Goal: Task Accomplishment & Management: Use online tool/utility

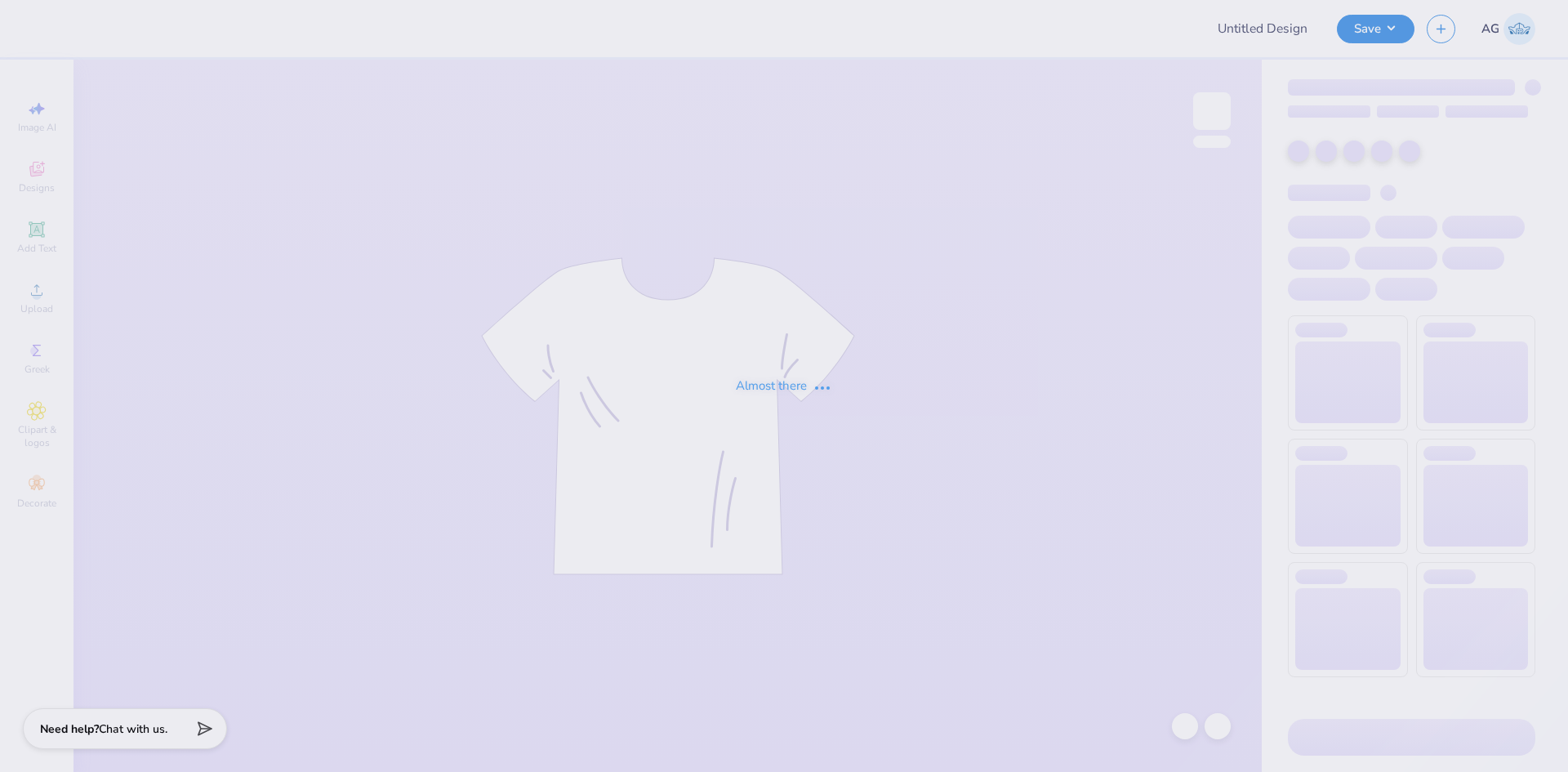
type input "Dot Days full version"
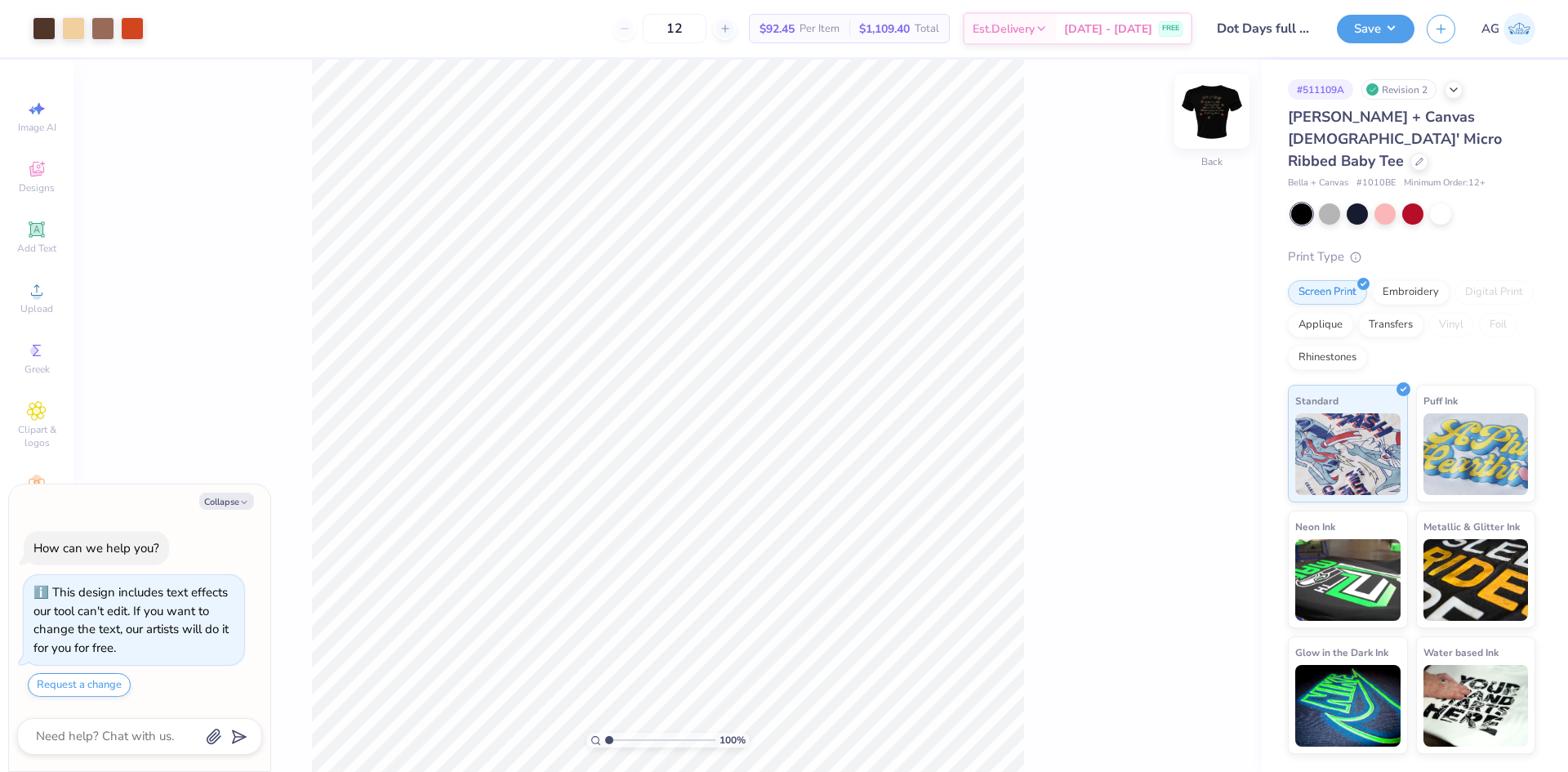
click at [1198, 92] on div "100 % Back" at bounding box center [667, 415] width 1188 height 712
click at [1209, 121] on img at bounding box center [1212, 110] width 66 height 66
click at [1142, 310] on div "100 % Front" at bounding box center [667, 415] width 1188 height 712
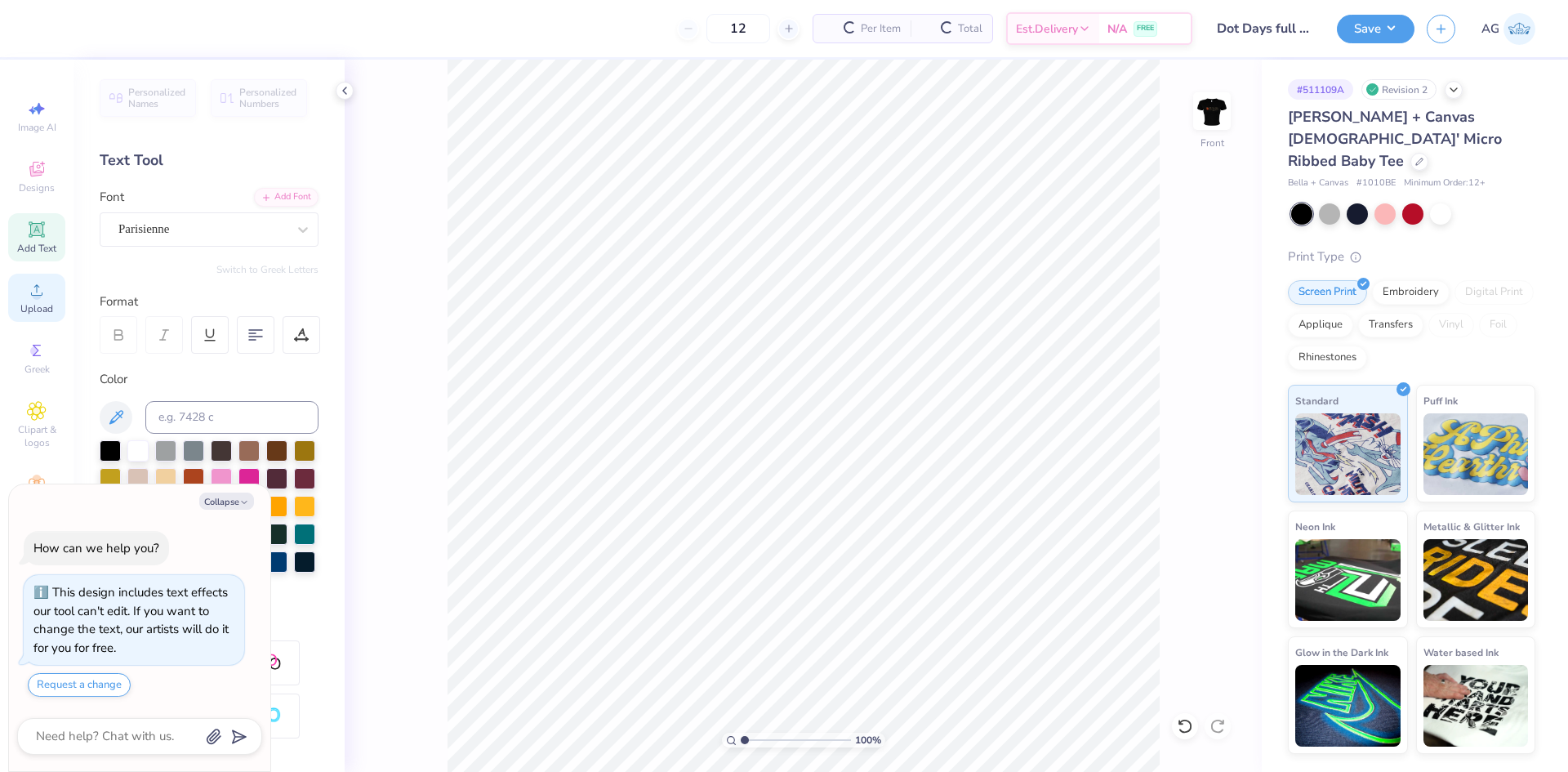
click at [54, 289] on div "Upload" at bounding box center [37, 298] width 57 height 48
click at [1189, 107] on div "100 % Front" at bounding box center [803, 415] width 917 height 712
click at [1216, 116] on img at bounding box center [1212, 110] width 66 height 66
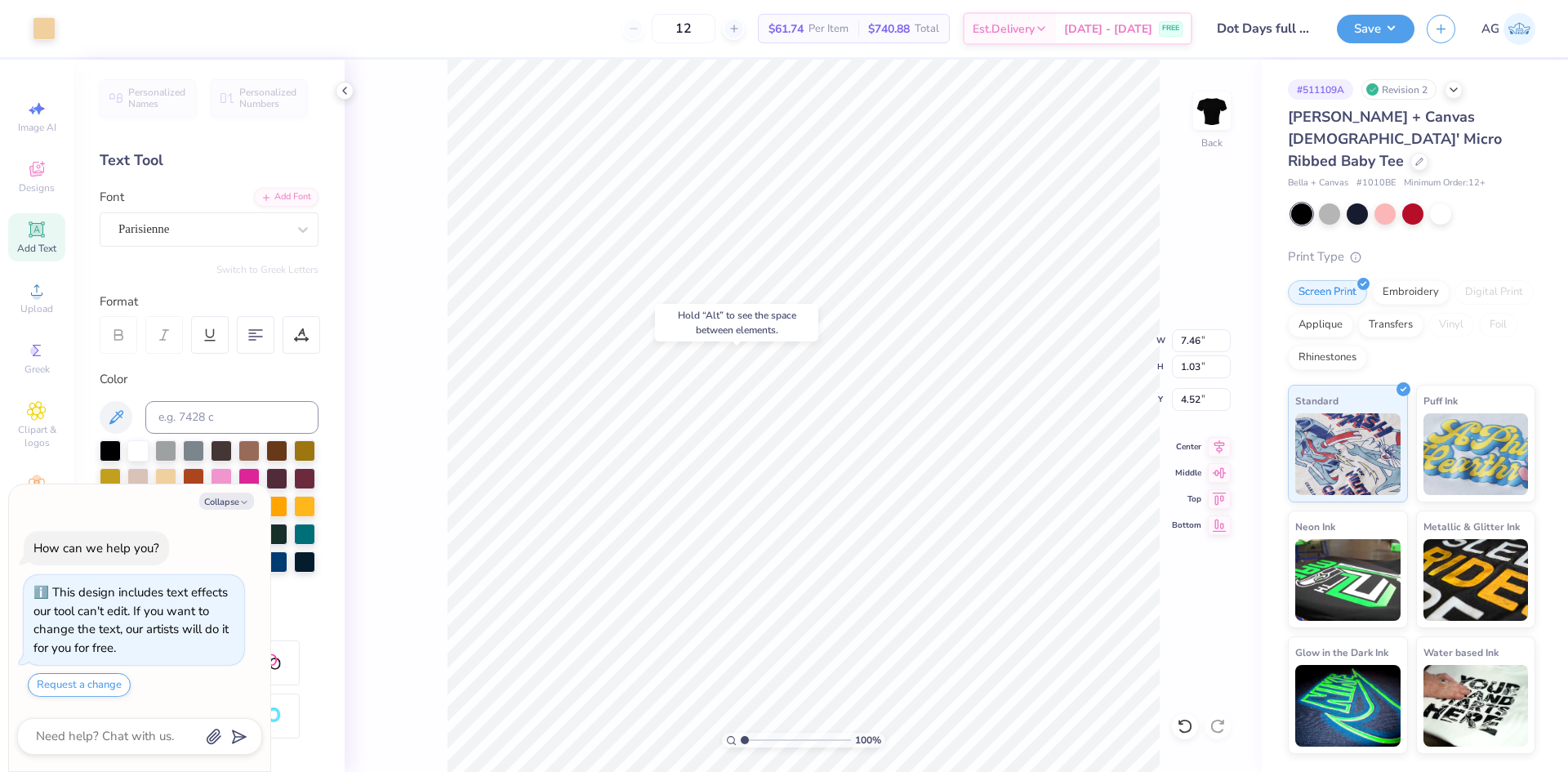
type textarea "x"
type input "7.40"
type input "0.27"
type input "5.55"
click at [806, 458] on li "Duplicate" at bounding box center [825, 466] width 128 height 32
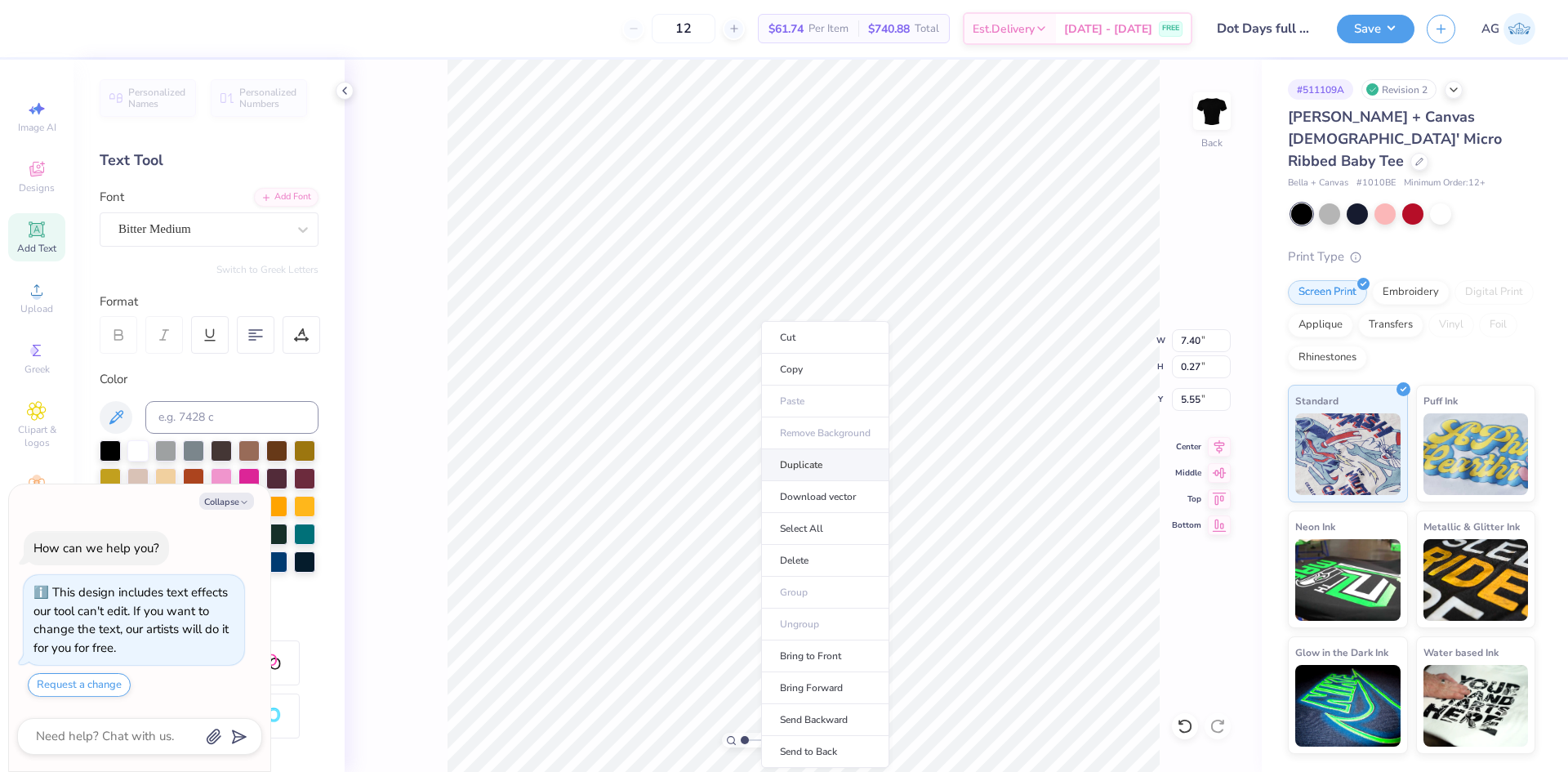
type textarea "x"
type input "6.55"
type textarea "x"
type input "7.50"
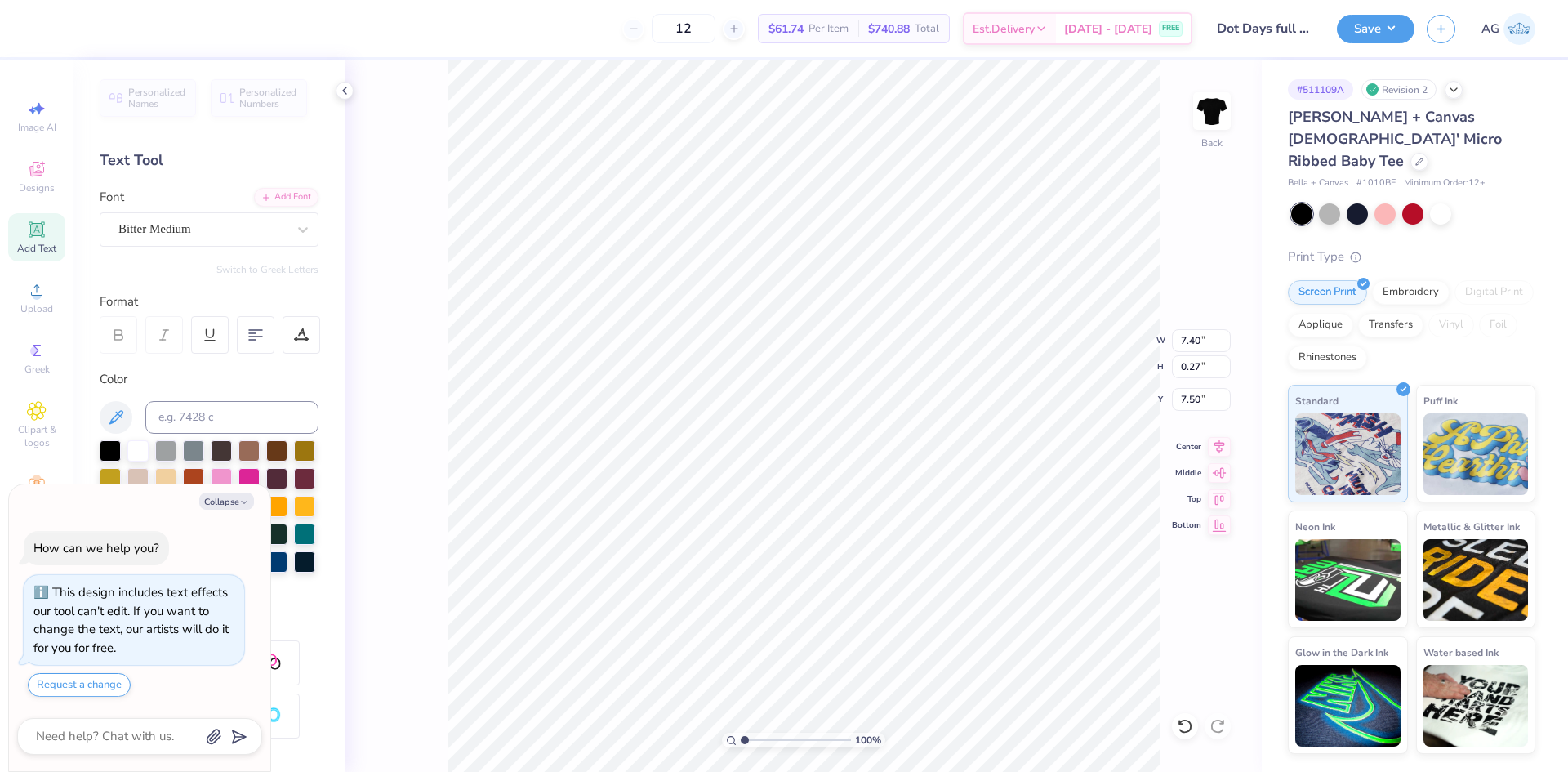
type textarea "x"
type textarea "d"
type textarea "x"
type textarea "D"
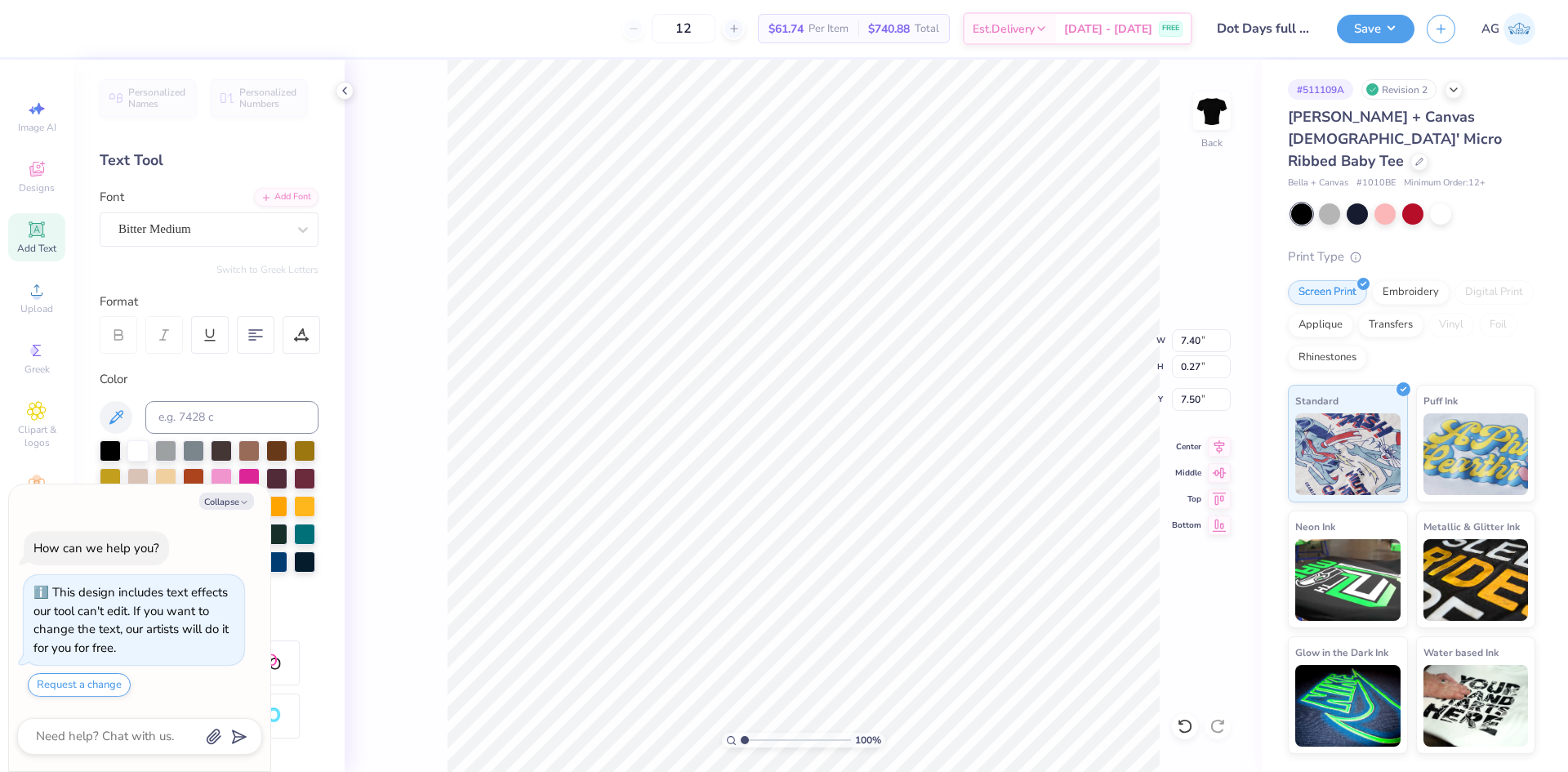
type textarea "x"
type textarea "D."
type textarea "x"
type textarea "D.O"
type textarea "x"
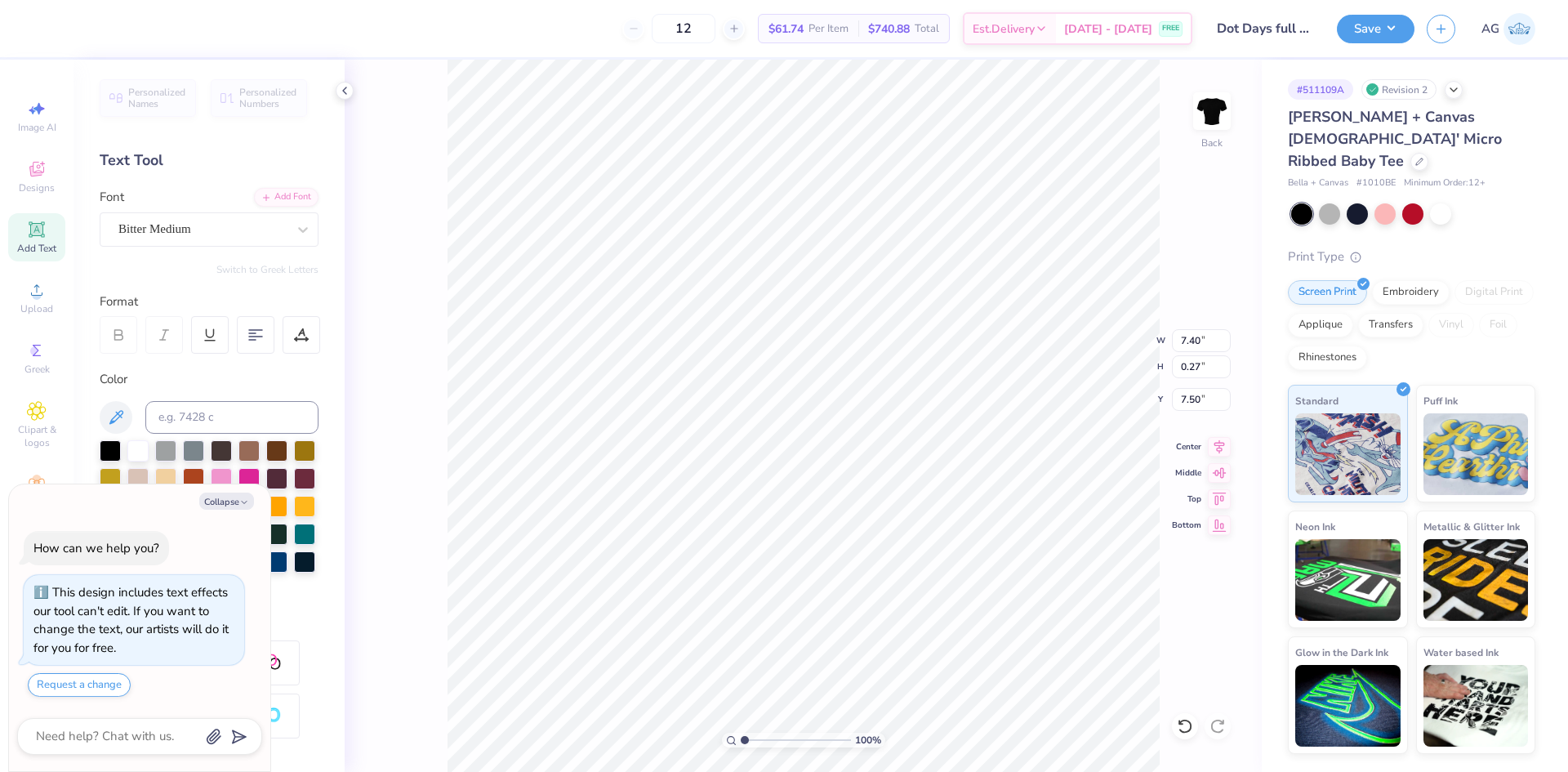
type textarea "D.O."
type textarea "x"
type textarea "D.O.T"
type textarea "x"
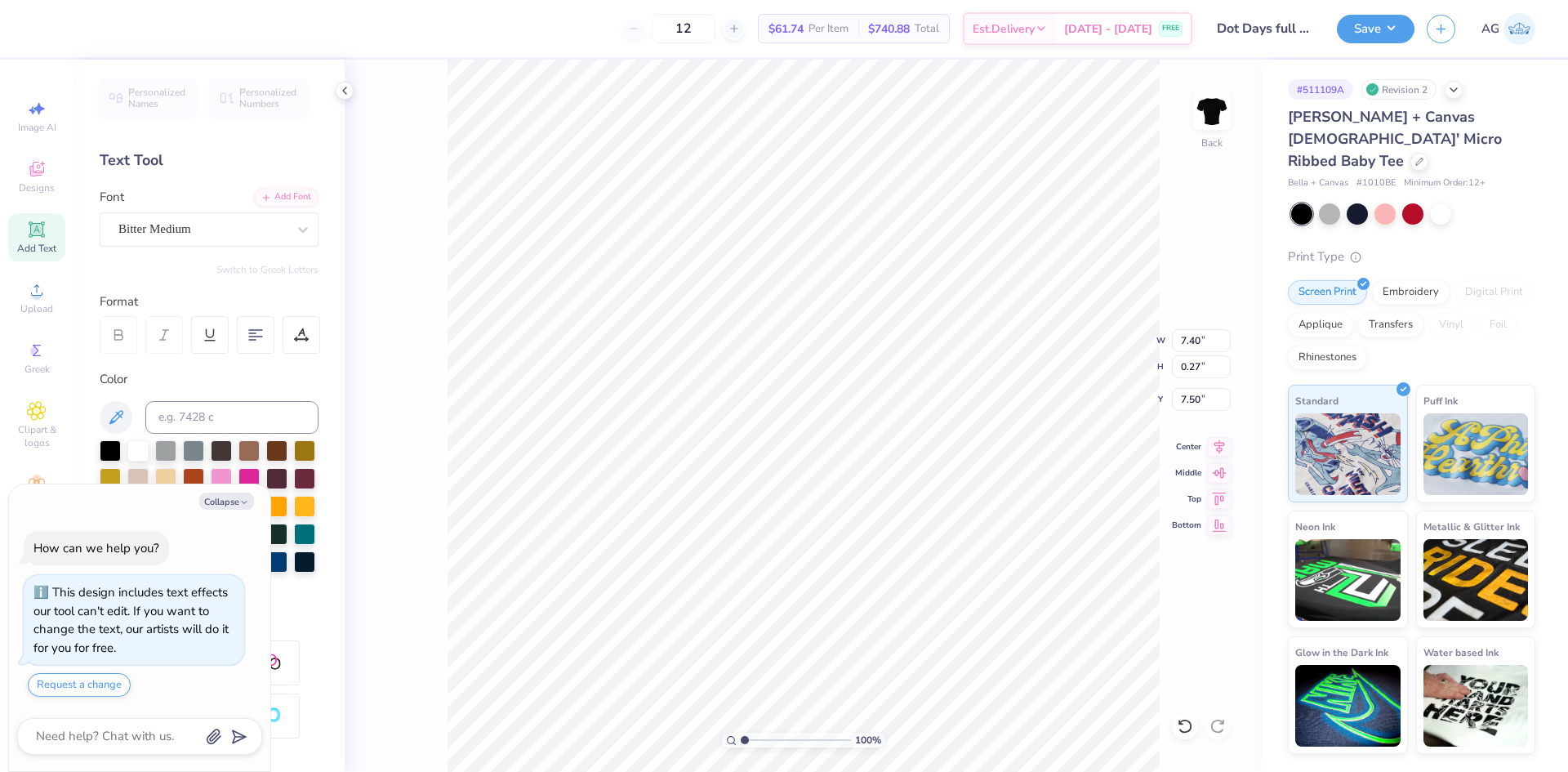
type textarea "D.O.T"
type textarea "x"
type textarea "D.O.T D"
type textarea "x"
type textarea "D.O.T DA"
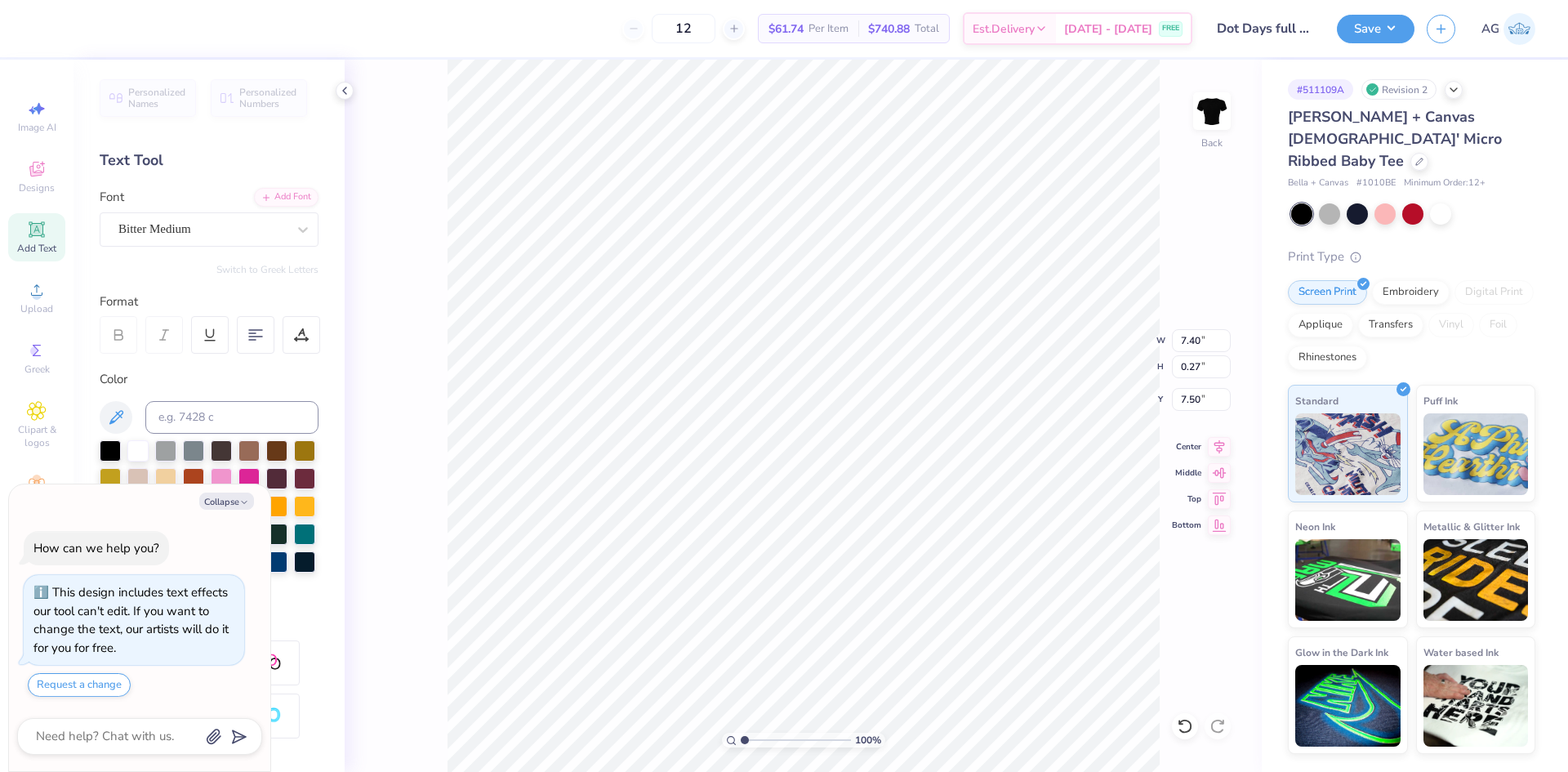
type textarea "x"
type textarea "D.O.T DAY"
type textarea "x"
type textarea "D.O.T DAYS"
click at [884, 342] on li "Cut" at bounding box center [907, 338] width 128 height 32
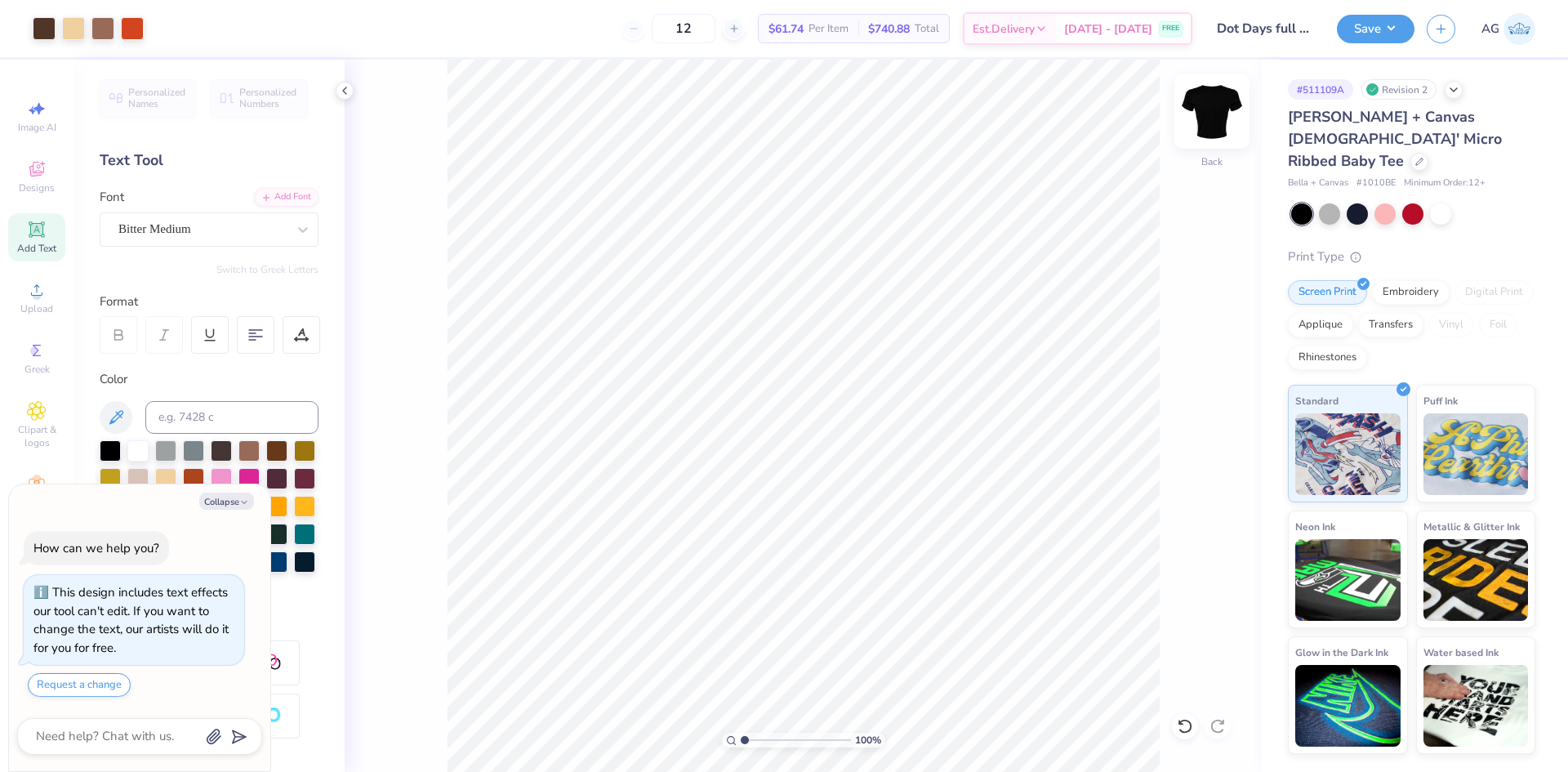
click at [1205, 114] on img at bounding box center [1212, 110] width 66 height 66
click at [988, 386] on li "Paste" at bounding box center [978, 377] width 128 height 32
type textarea "x"
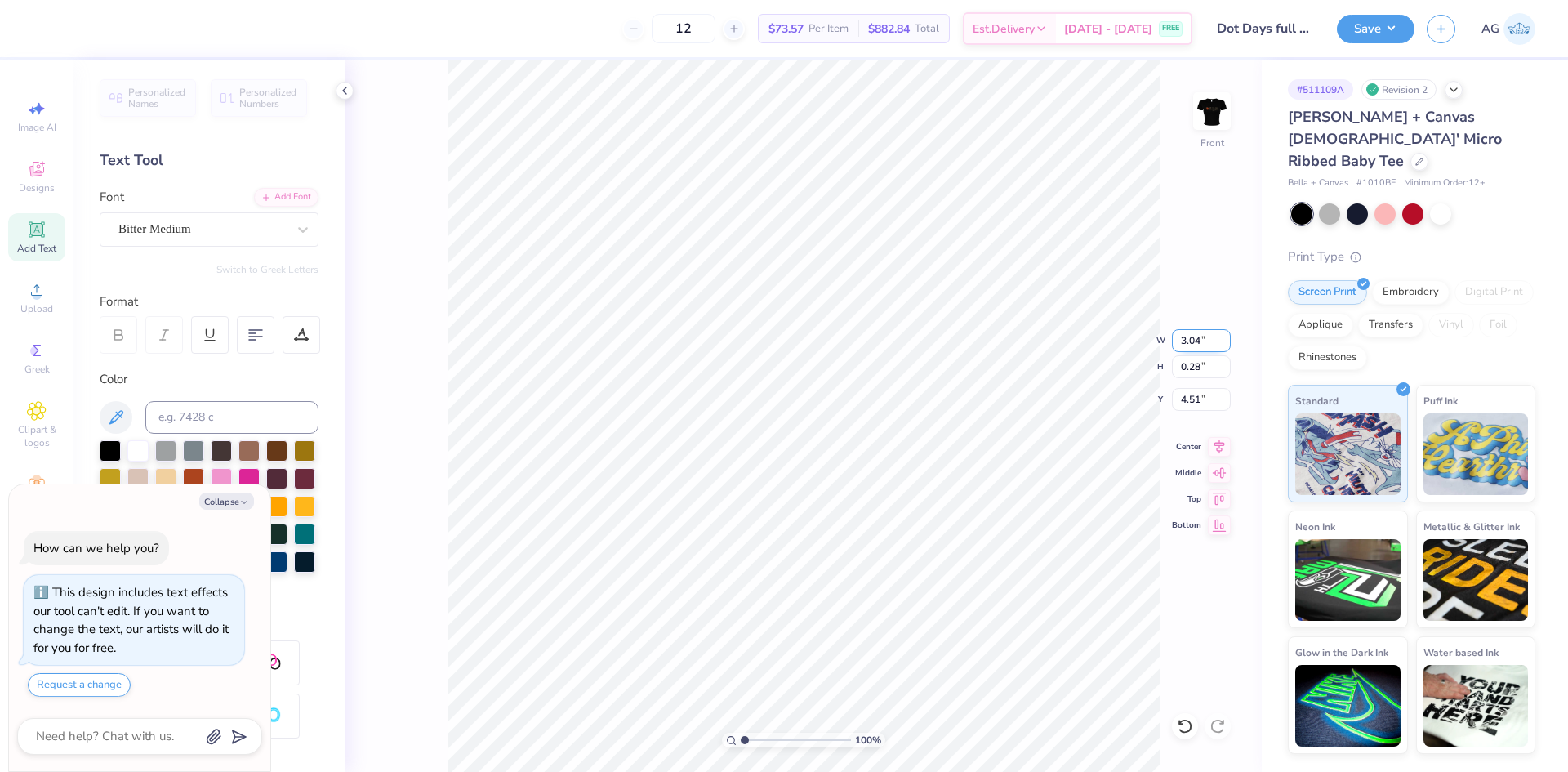
click at [1190, 338] on input "3.04" at bounding box center [1201, 340] width 59 height 23
type input "1"
type input "10"
type textarea "x"
type input "10.00"
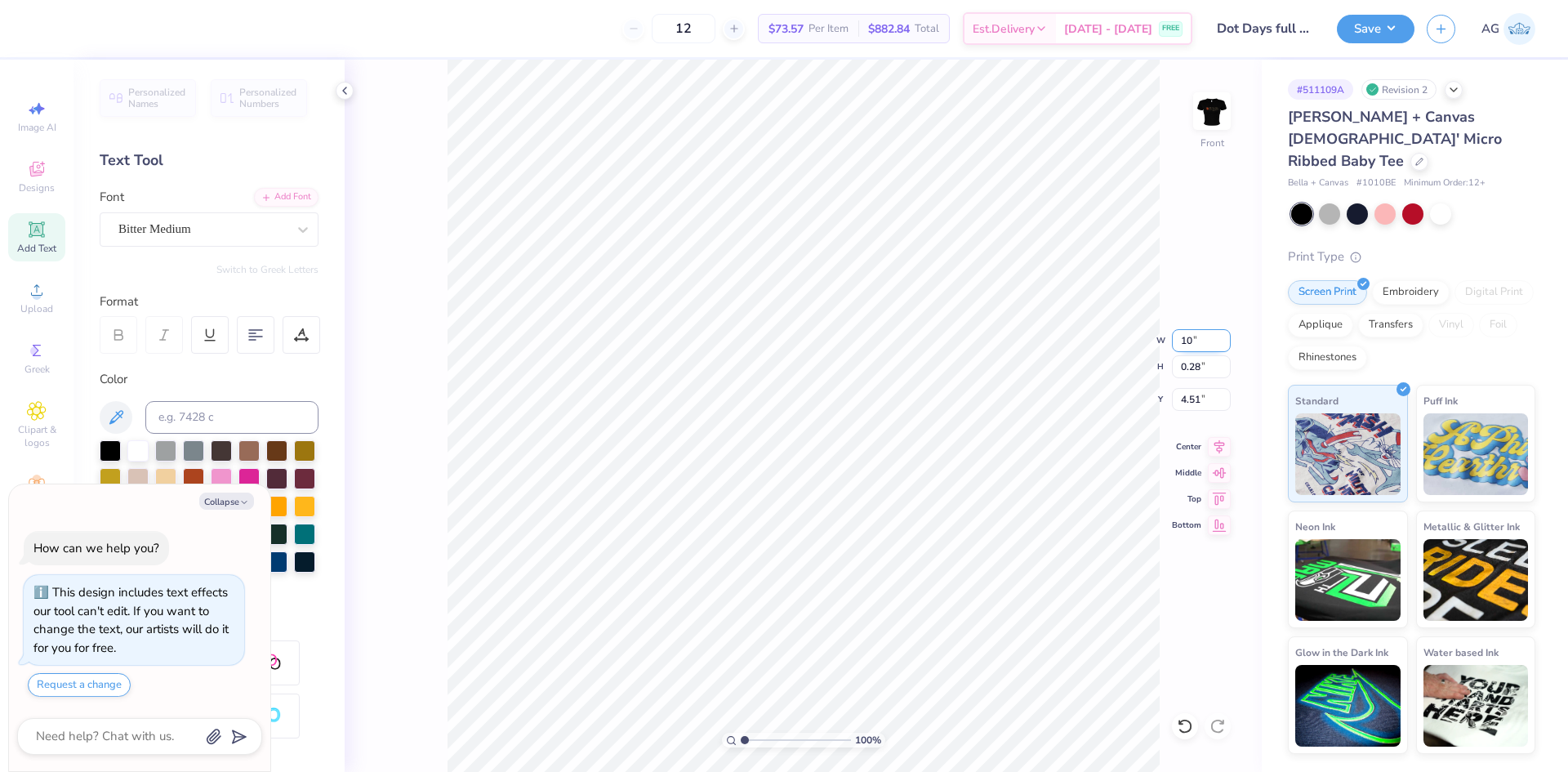
type input "0.91"
type input "4.20"
type textarea "x"
click at [1198, 401] on input "3.60" at bounding box center [1201, 399] width 59 height 23
type input "3"
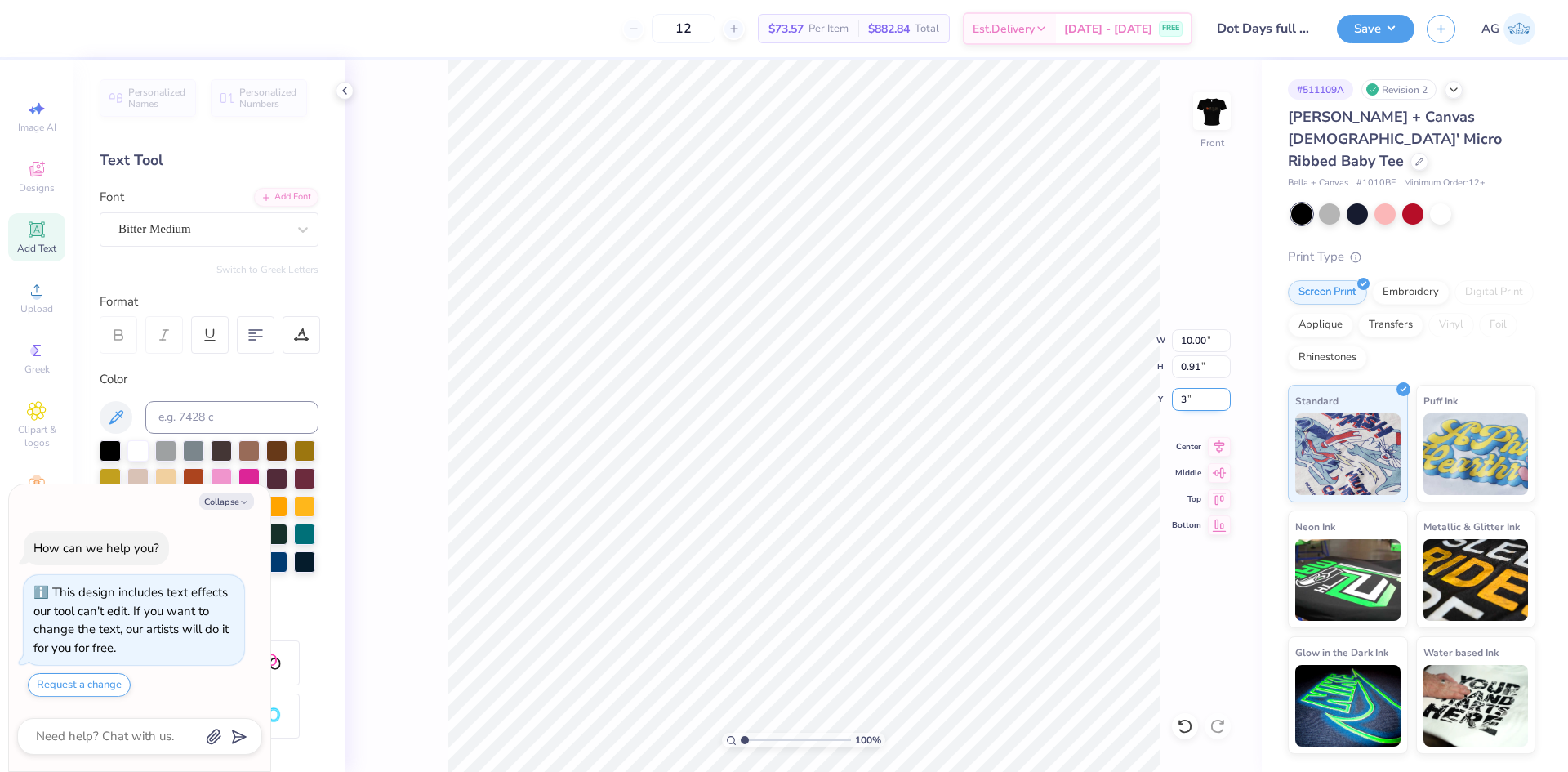
type textarea "x"
type input "3.00"
click at [1218, 445] on icon at bounding box center [1219, 444] width 10 height 14
type textarea "x"
type textarea ".O.T DAYS"
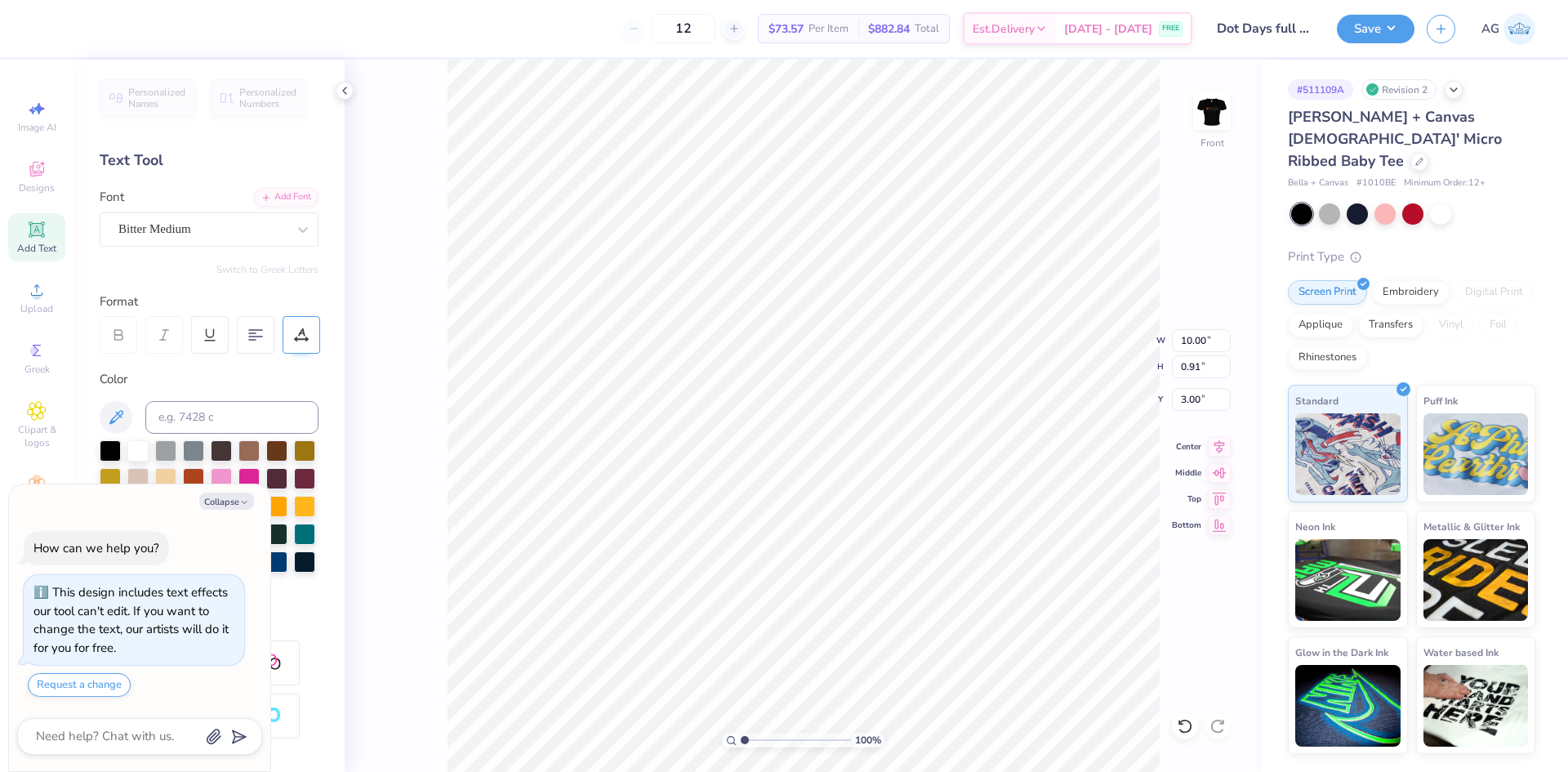
type textarea "x"
type textarea "D.O.T DAYS"
click at [313, 345] on div at bounding box center [301, 336] width 38 height 38
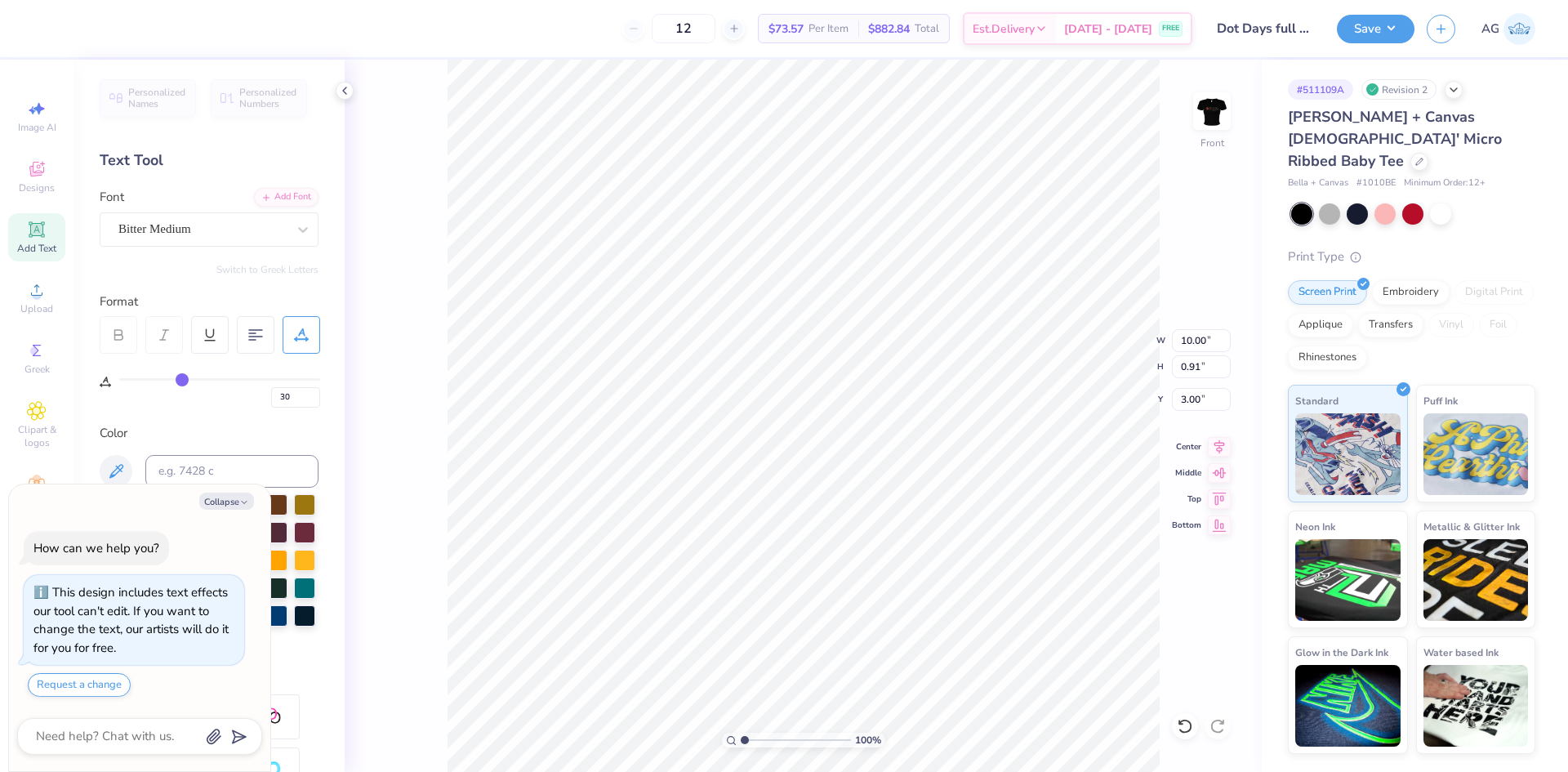
type input "28"
type input "27"
type input "26"
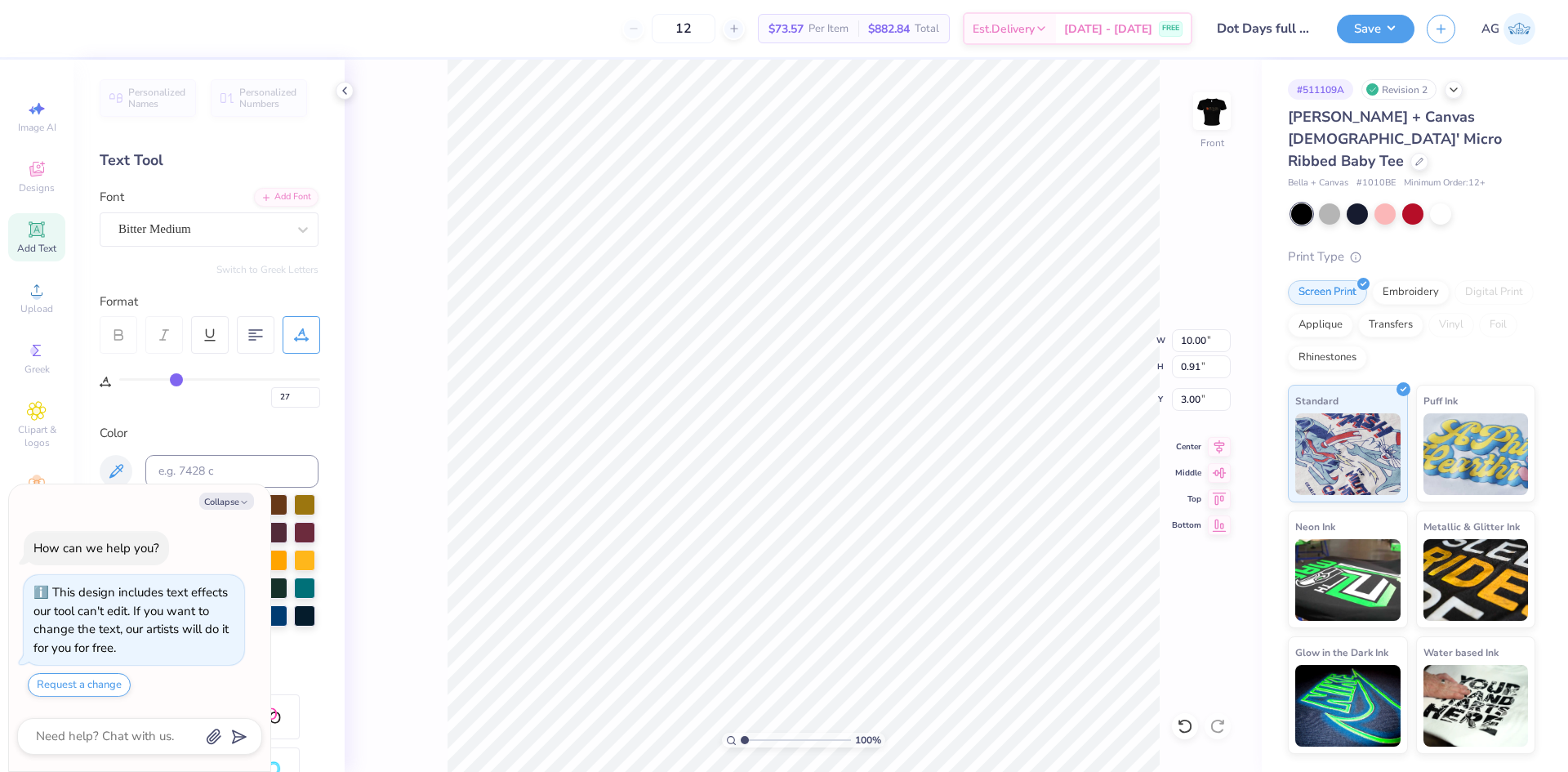
type input "26"
type input "24"
type input "23"
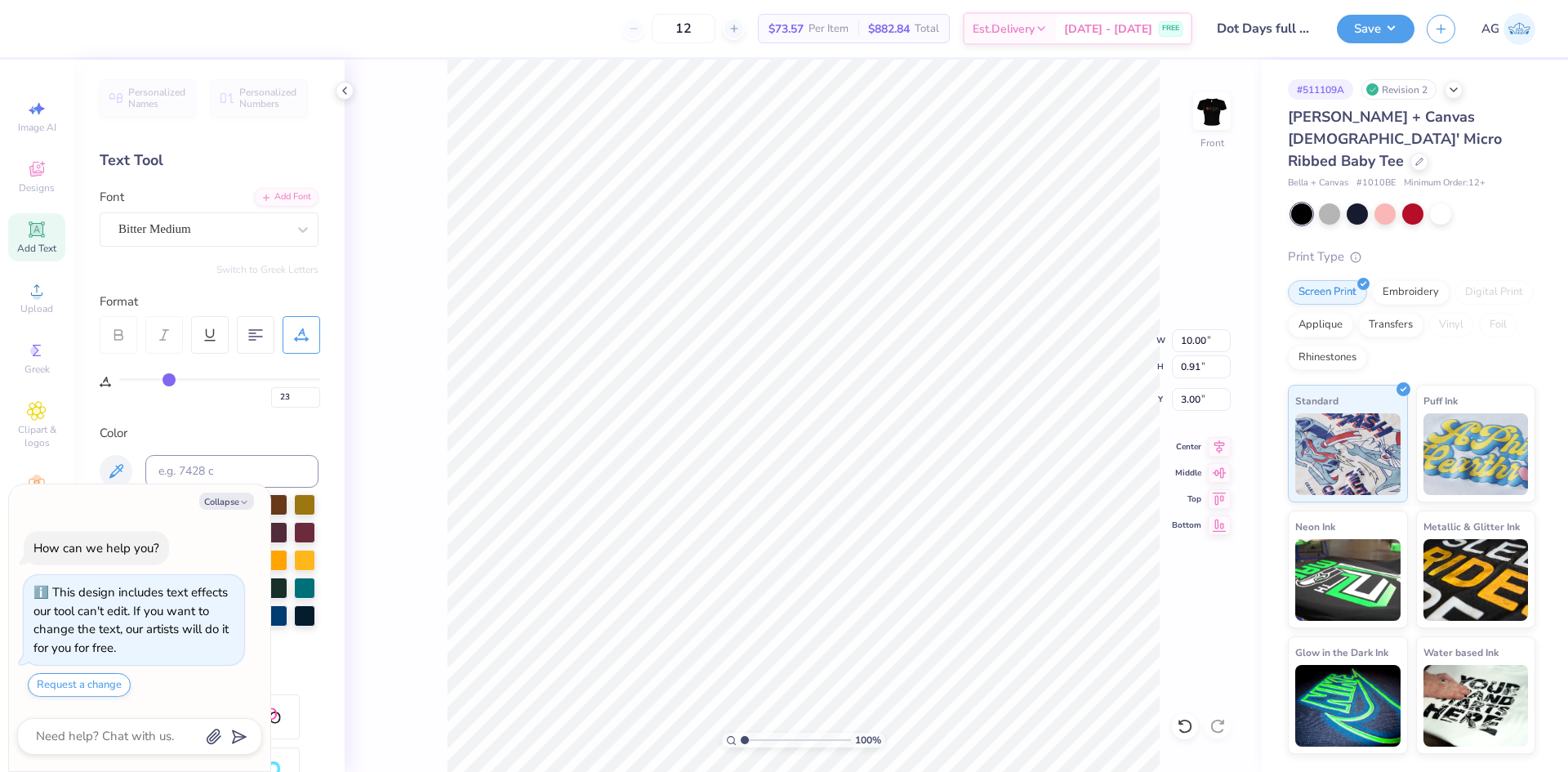
type input "22"
type input "21"
type input "20"
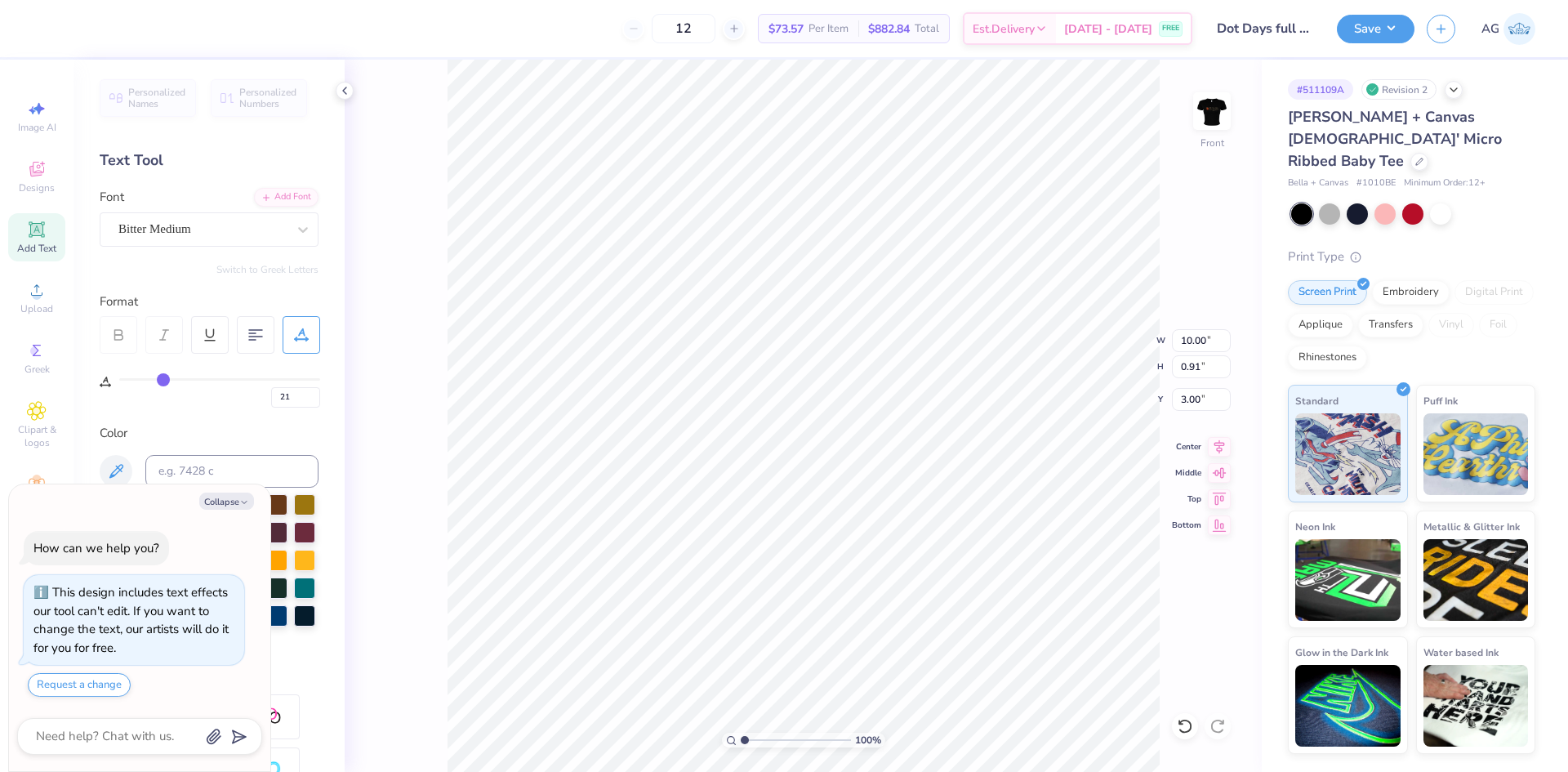
type input "20"
type input "19"
type input "18"
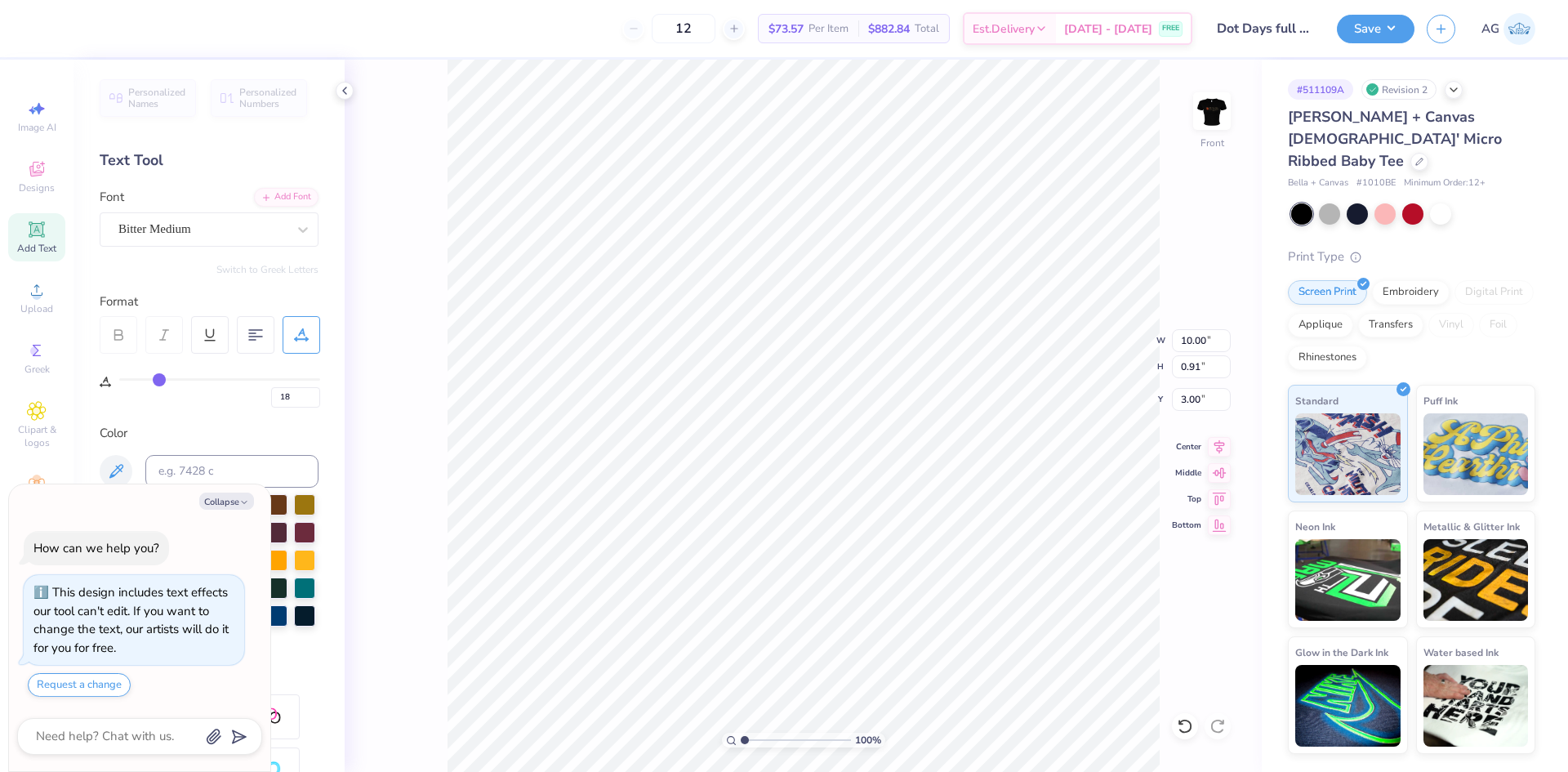
type input "17"
type input "16"
type input "14"
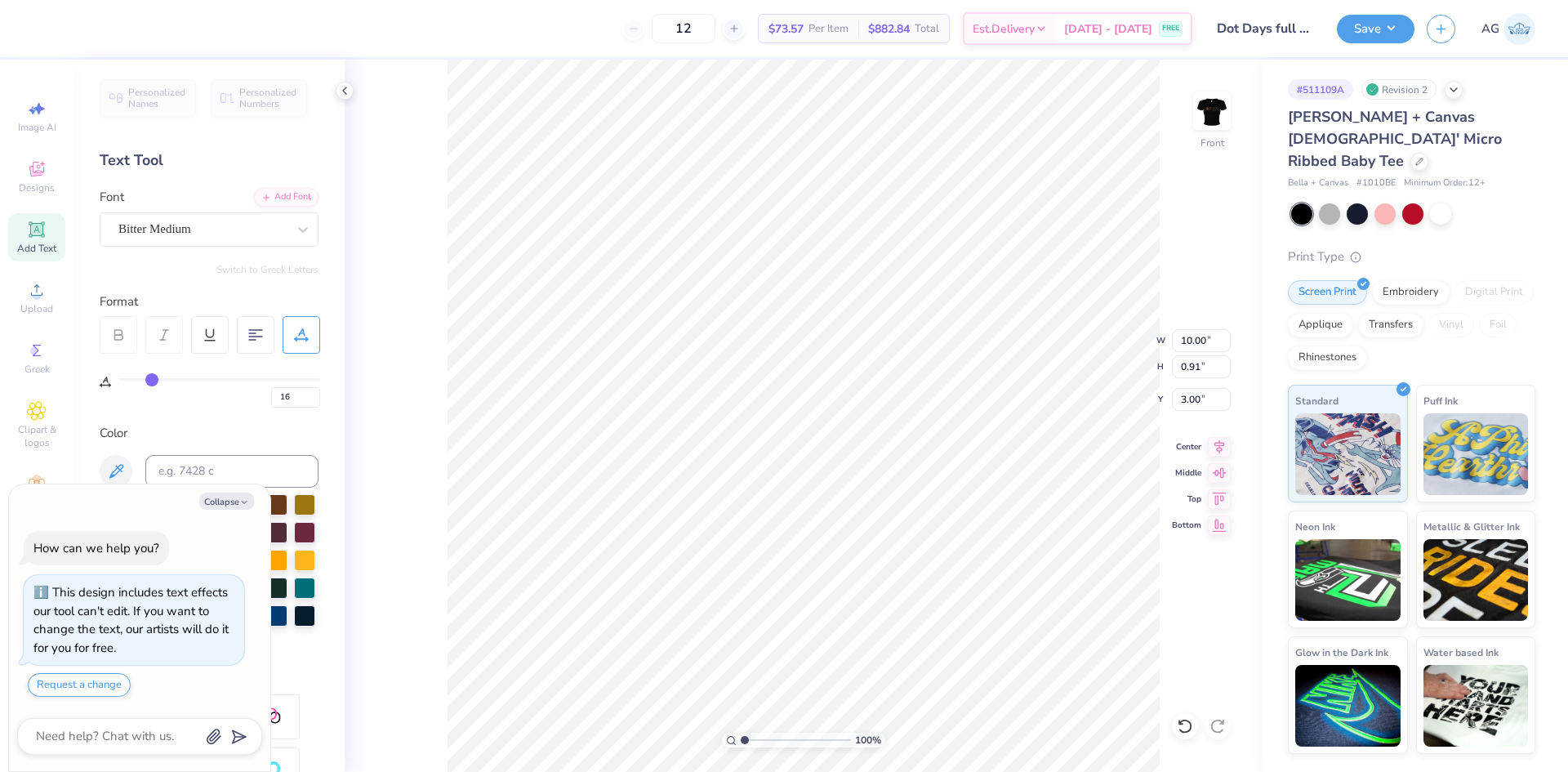
type input "14"
type input "13"
drag, startPoint x: 177, startPoint y: 376, endPoint x: 149, endPoint y: 375, distance: 28.0
type input "13"
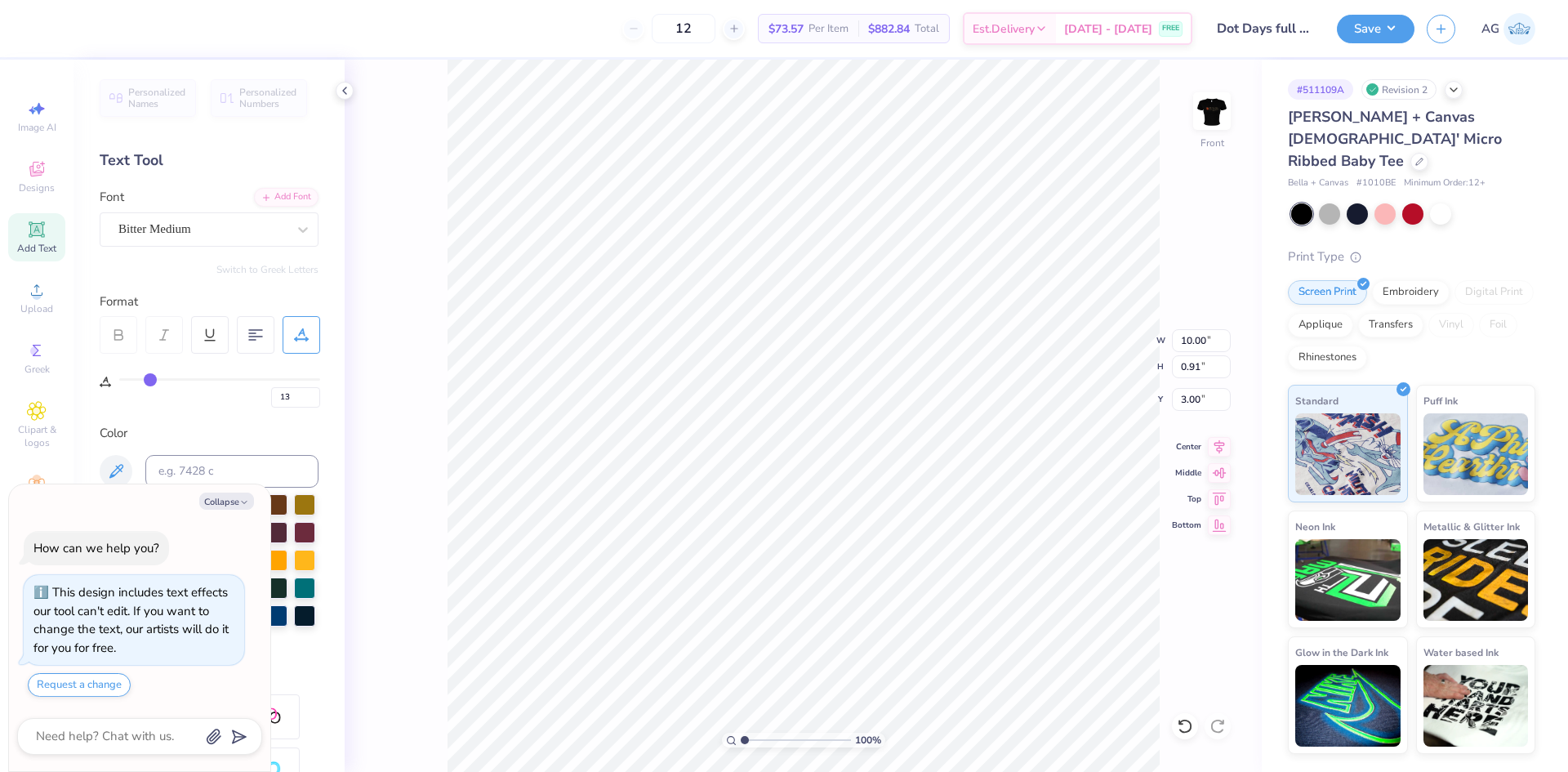
click at [149, 378] on input "range" at bounding box center [219, 379] width 201 height 3
click at [55, 299] on div "Upload" at bounding box center [37, 298] width 57 height 48
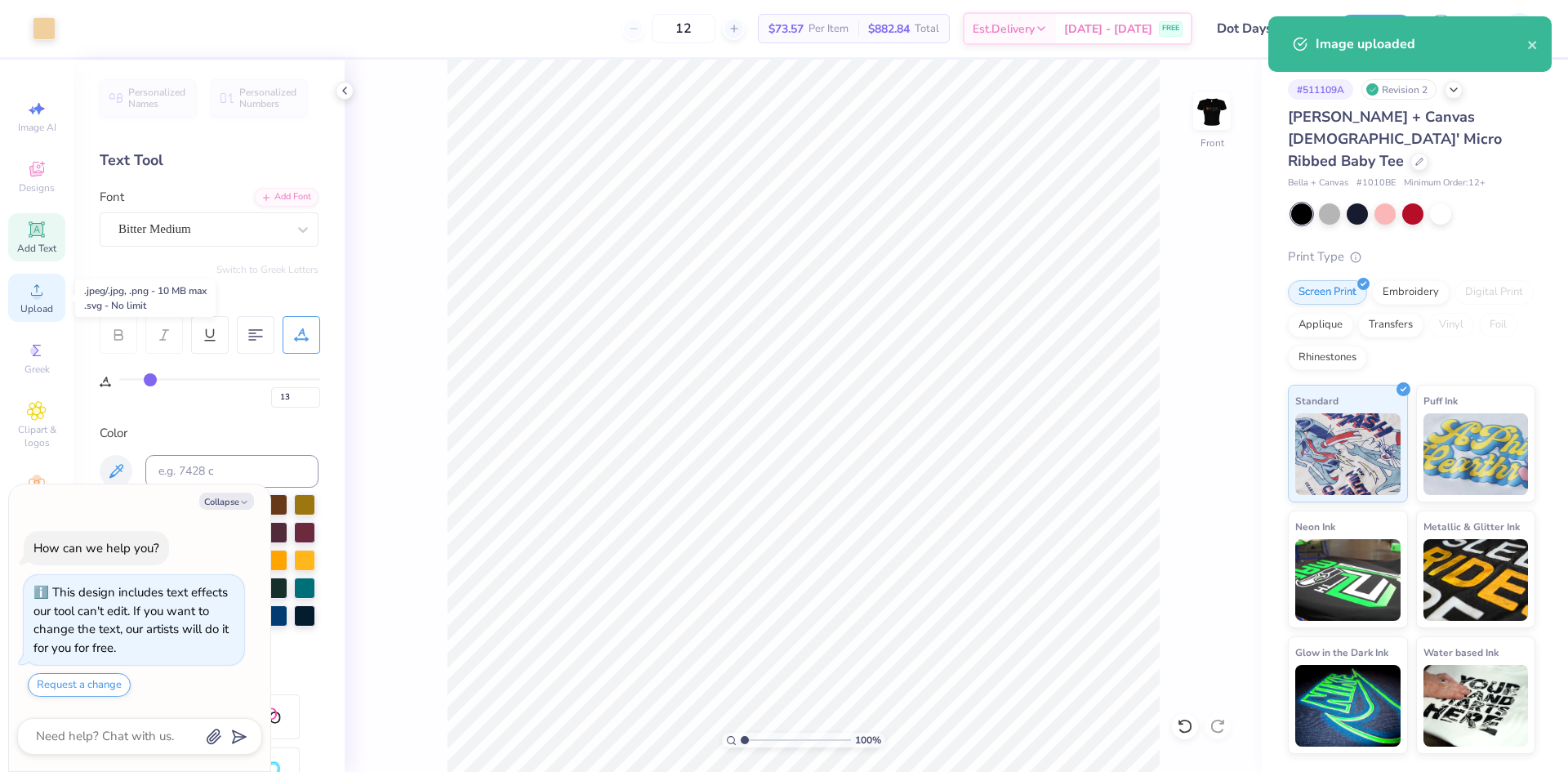
click at [20, 303] on span "Upload" at bounding box center [36, 309] width 32 height 13
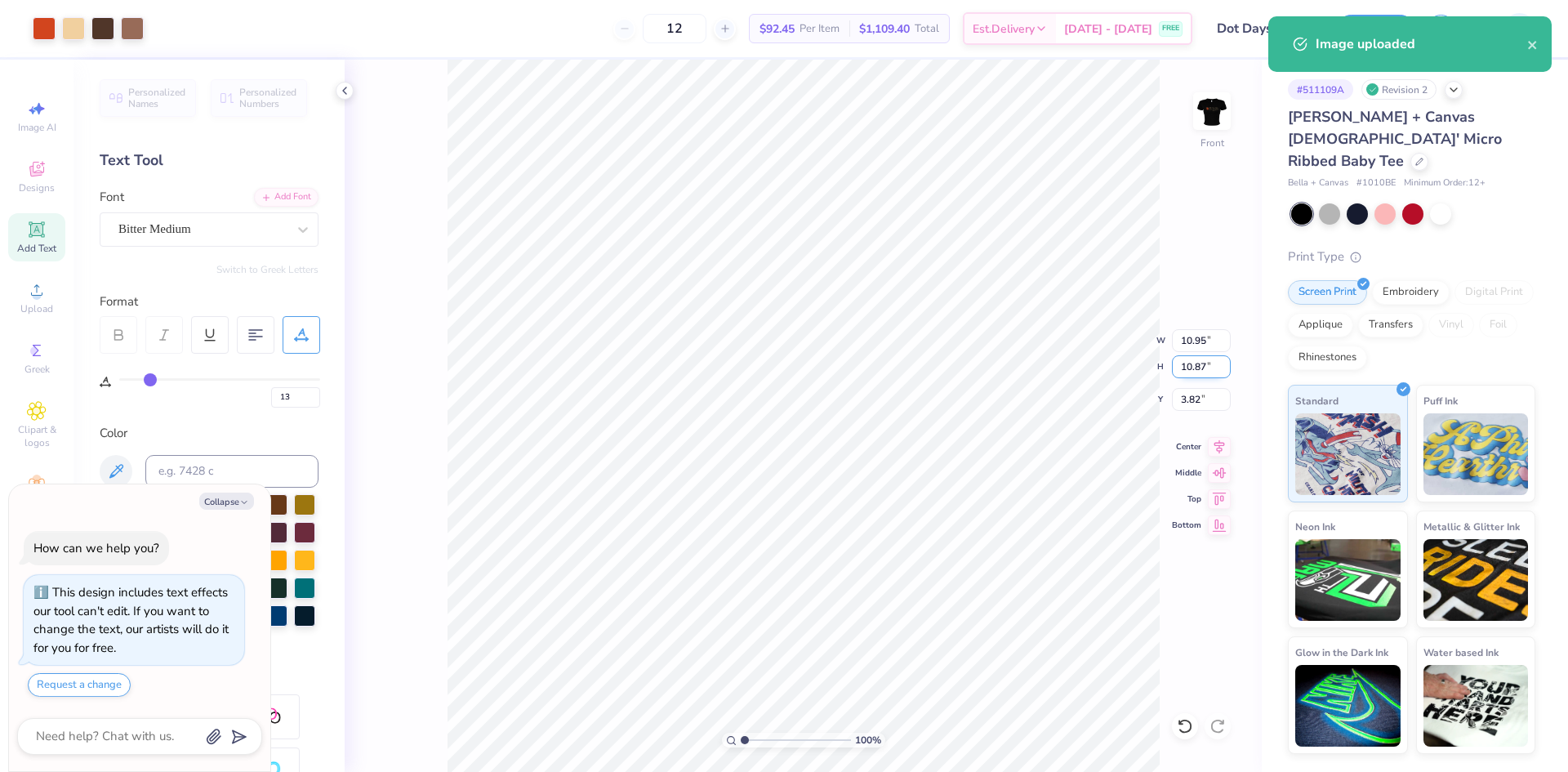
type textarea "x"
type input "4.27"
click at [1197, 342] on input "10.95" at bounding box center [1201, 340] width 59 height 23
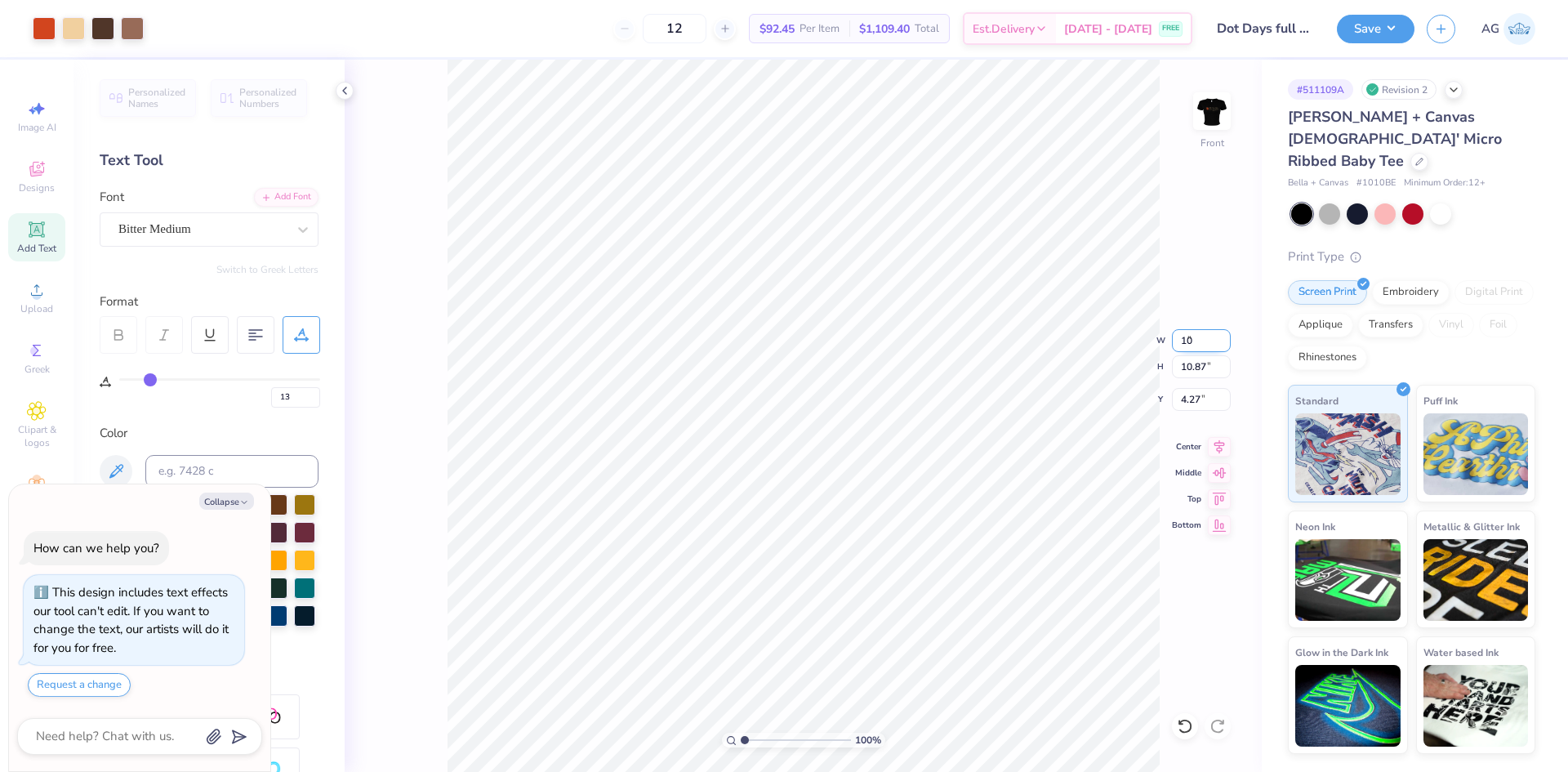
type input "10"
type textarea "x"
type input "10.00"
type input "9.93"
type input "4.74"
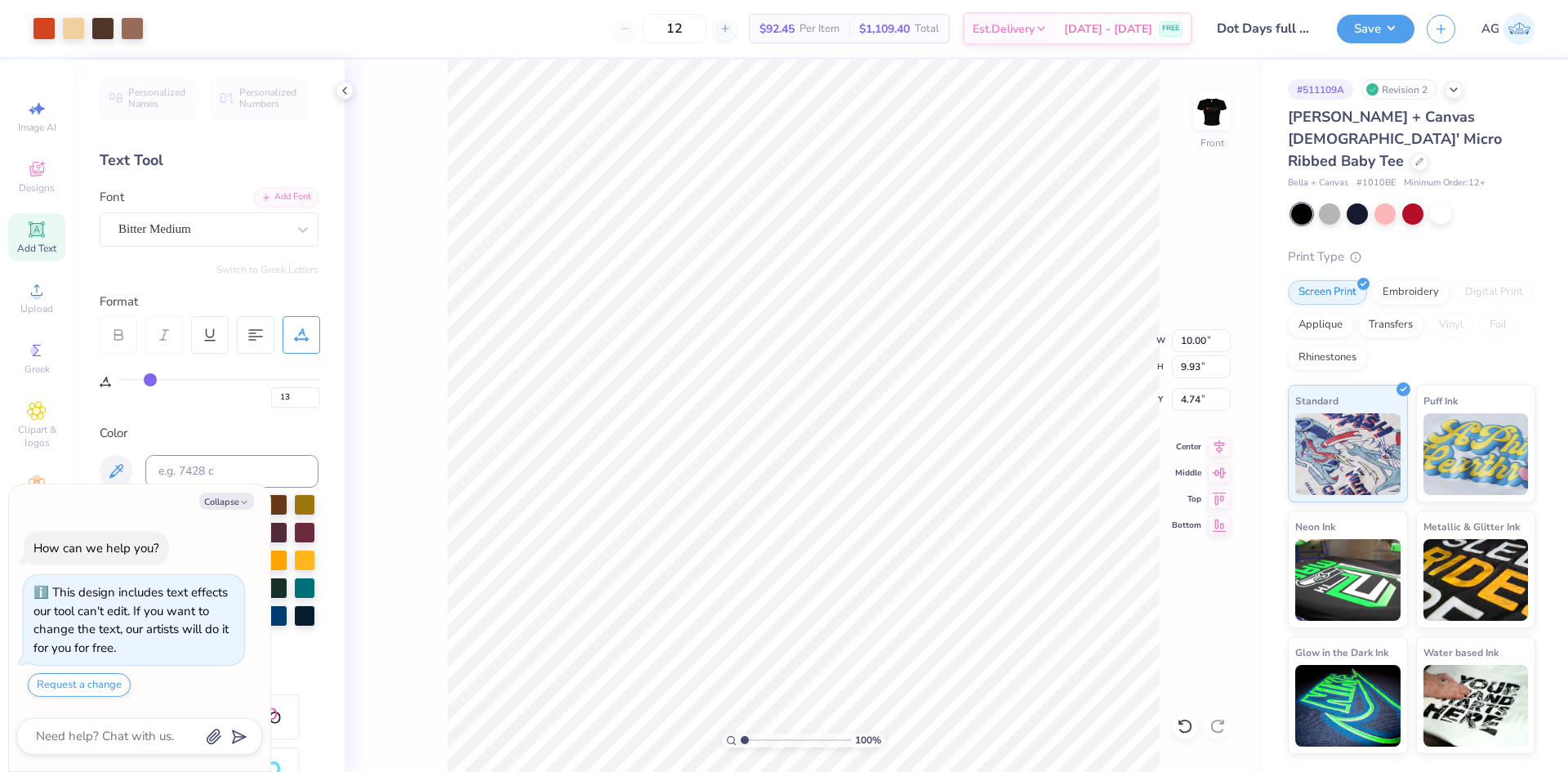
type textarea "x"
type input "3.91"
click at [1214, 445] on icon at bounding box center [1219, 444] width 23 height 20
drag, startPoint x: 1212, startPoint y: 445, endPoint x: 1161, endPoint y: 436, distance: 51.8
click at [1212, 444] on icon at bounding box center [1219, 447] width 23 height 20
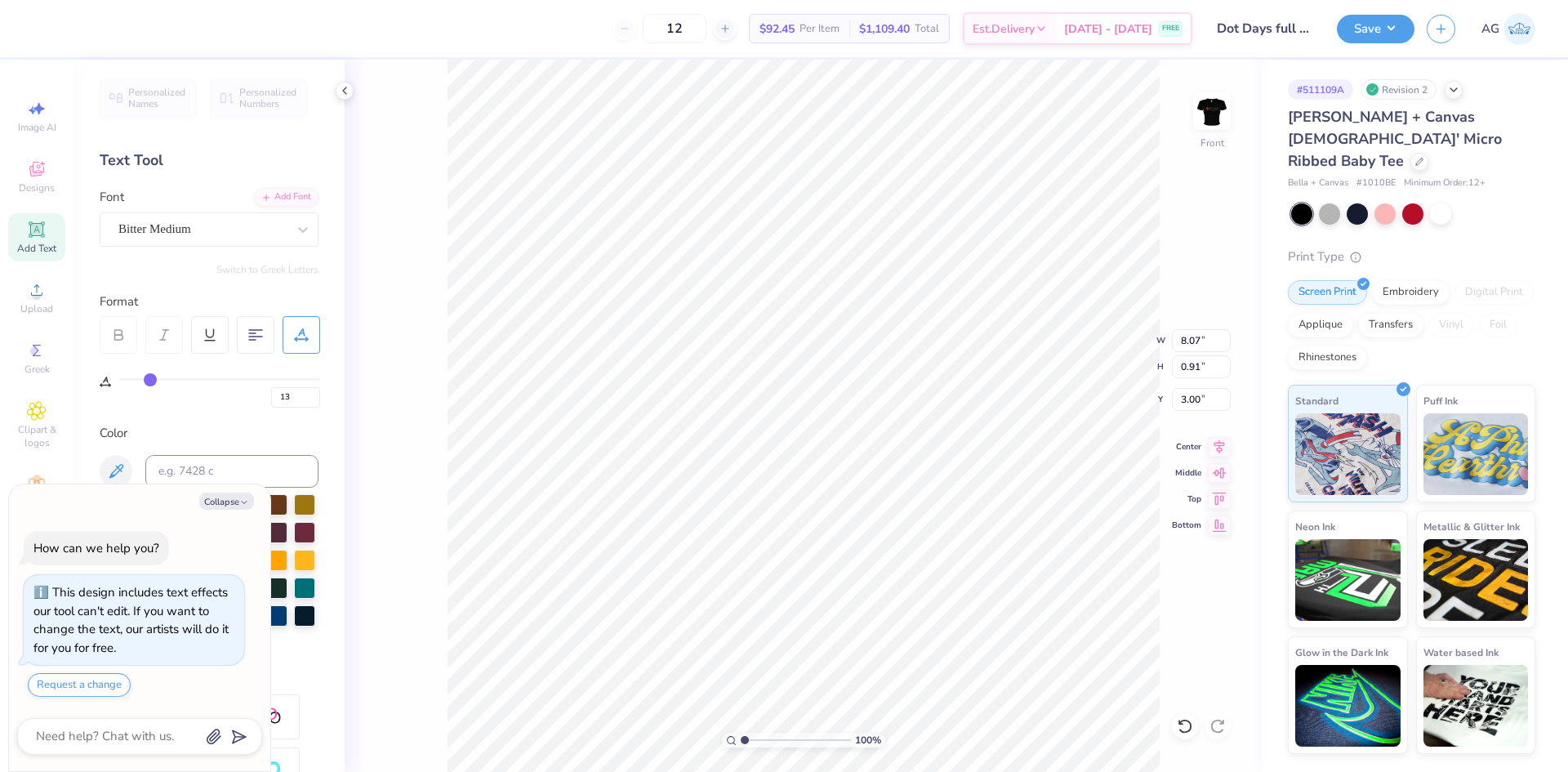
click at [1161, 436] on div "100 % Front W 8.07 8.07 " H 0.91 0.91 " Y 3.00 3.00 " Center Middle Top Bottom" at bounding box center [803, 415] width 917 height 712
type textarea "x"
click at [744, 740] on div "100 %" at bounding box center [804, 740] width 163 height 14
type input "1.34"
click at [748, 737] on input "range" at bounding box center [795, 740] width 110 height 14
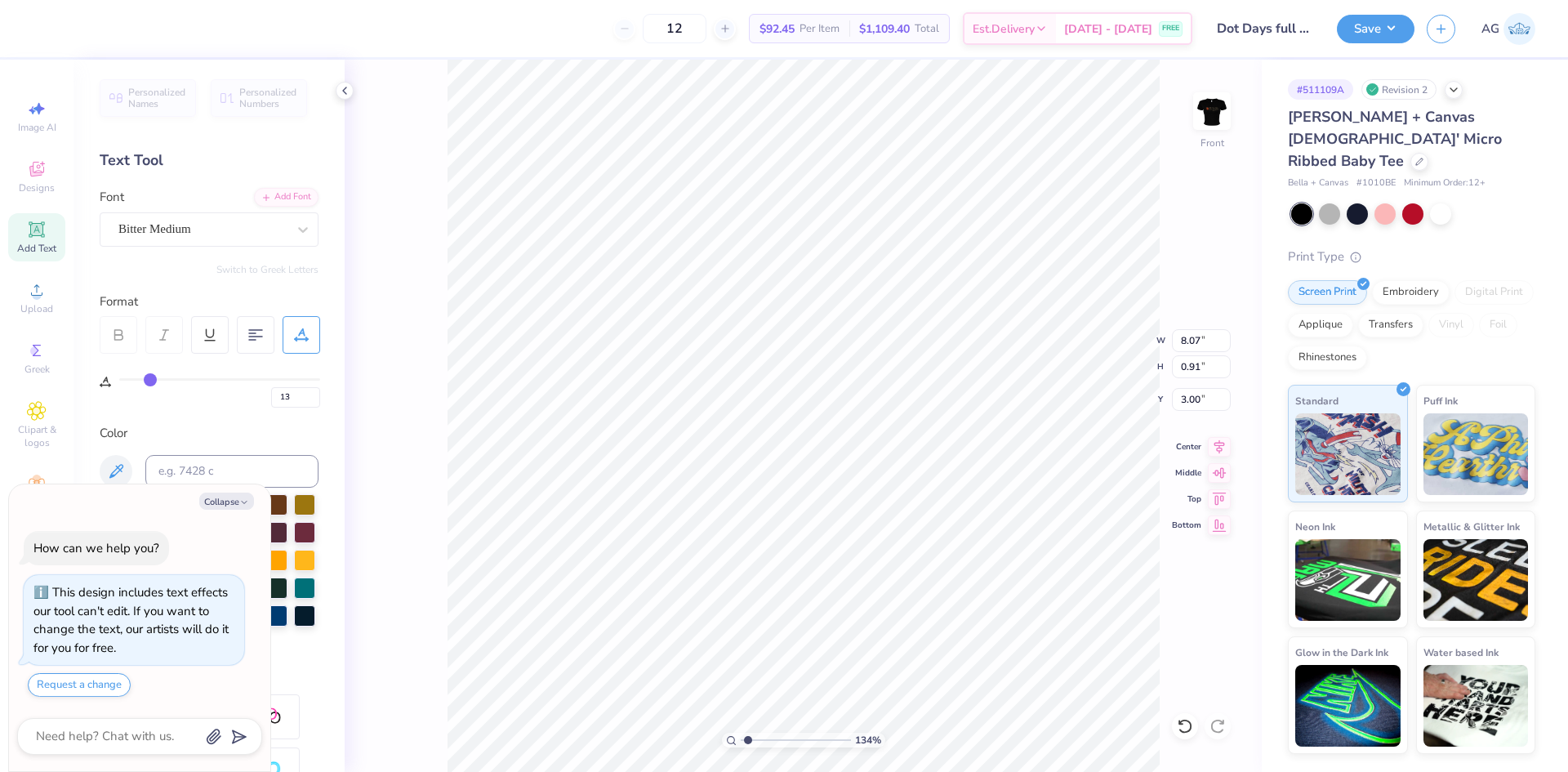
type textarea "x"
type input "3.13"
drag, startPoint x: 743, startPoint y: 742, endPoint x: 724, endPoint y: 738, distance: 19.4
type input "1"
click at [740, 738] on input "range" at bounding box center [795, 740] width 110 height 14
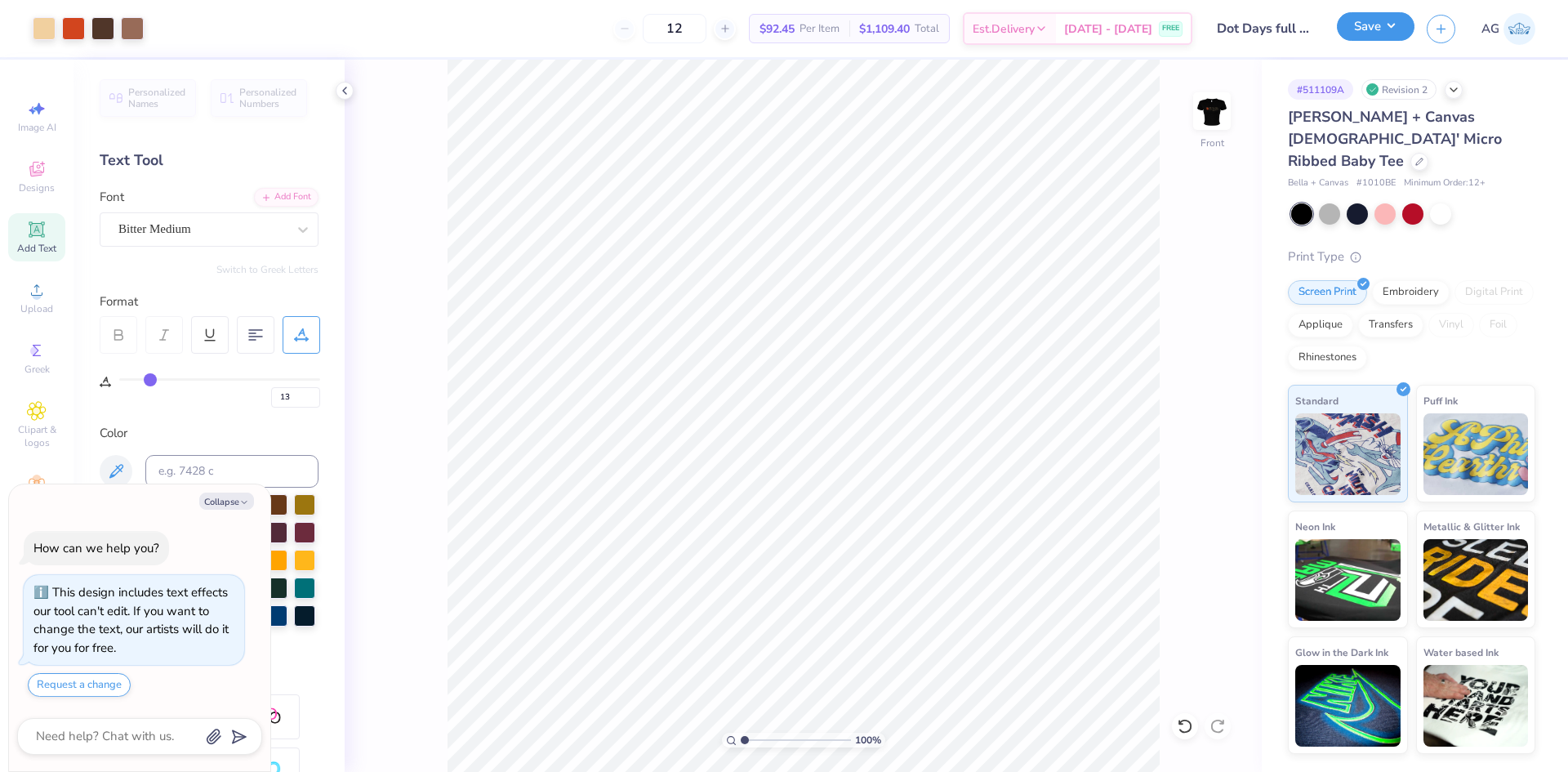
click at [1393, 38] on button "Save" at bounding box center [1376, 27] width 78 height 29
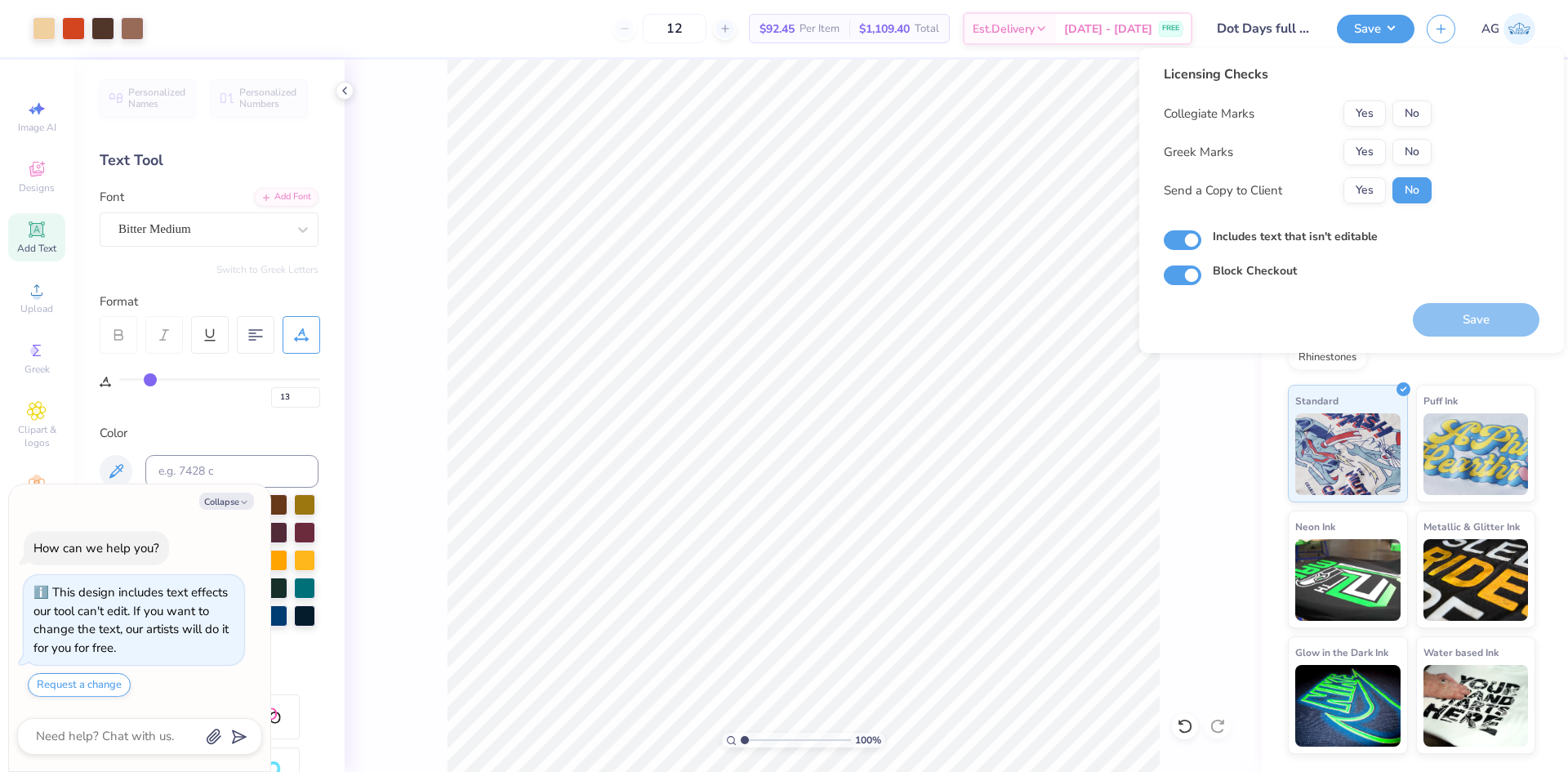
click at [1420, 127] on div "Collegiate Marks Yes No Greek Marks Yes No Send a Copy to Client Yes No" at bounding box center [1298, 152] width 268 height 103
click at [1420, 112] on button "No" at bounding box center [1411, 113] width 39 height 26
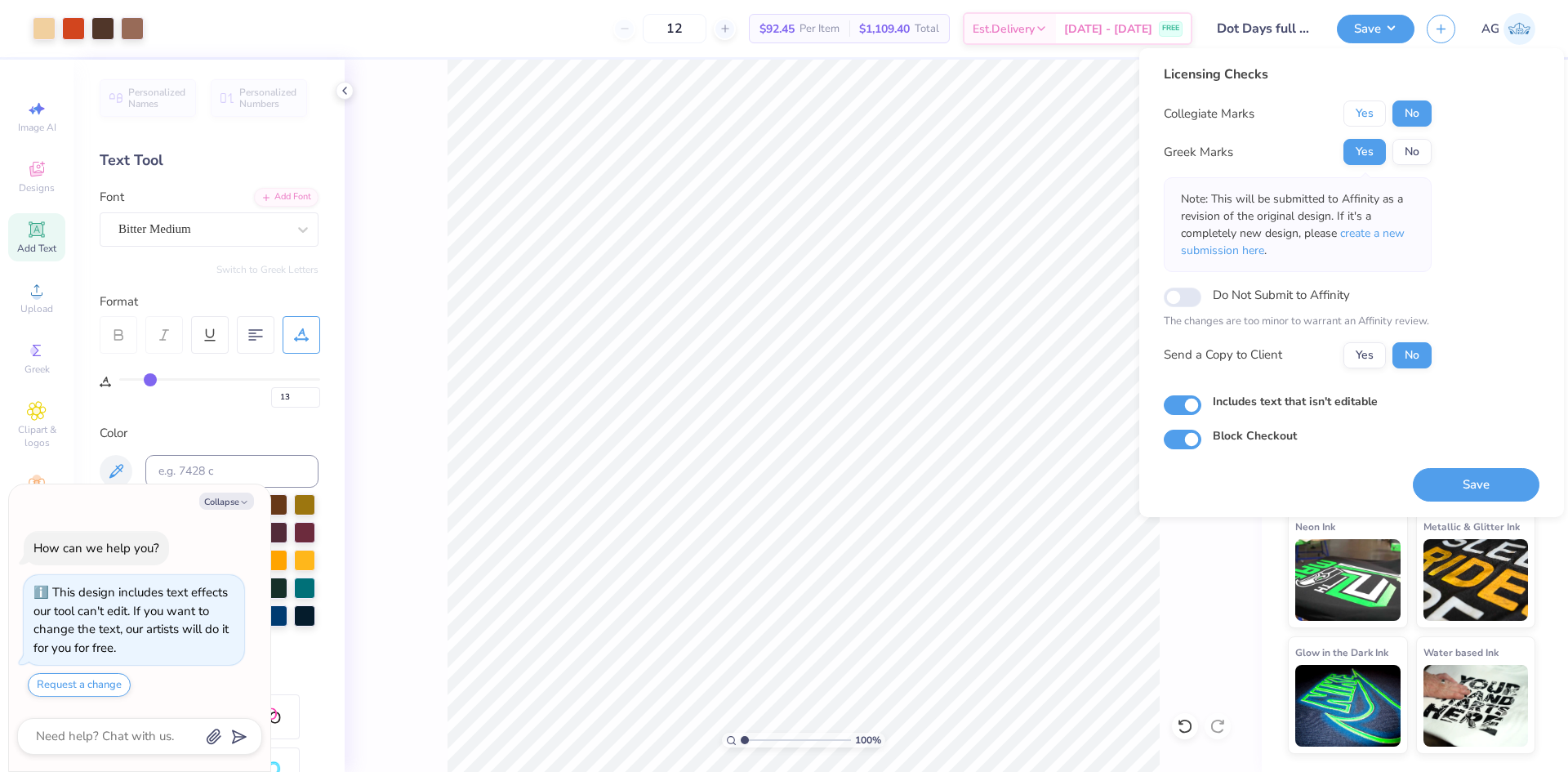
drag, startPoint x: 1370, startPoint y: 109, endPoint x: 1150, endPoint y: 285, distance: 281.7
click at [1370, 110] on button "Yes" at bounding box center [1365, 113] width 43 height 26
drag, startPoint x: 1447, startPoint y: 481, endPoint x: 38, endPoint y: 415, distance: 1410.5
click at [1444, 481] on button "Save" at bounding box center [1476, 484] width 126 height 33
type textarea "x"
